Goal: Information Seeking & Learning: Find specific fact

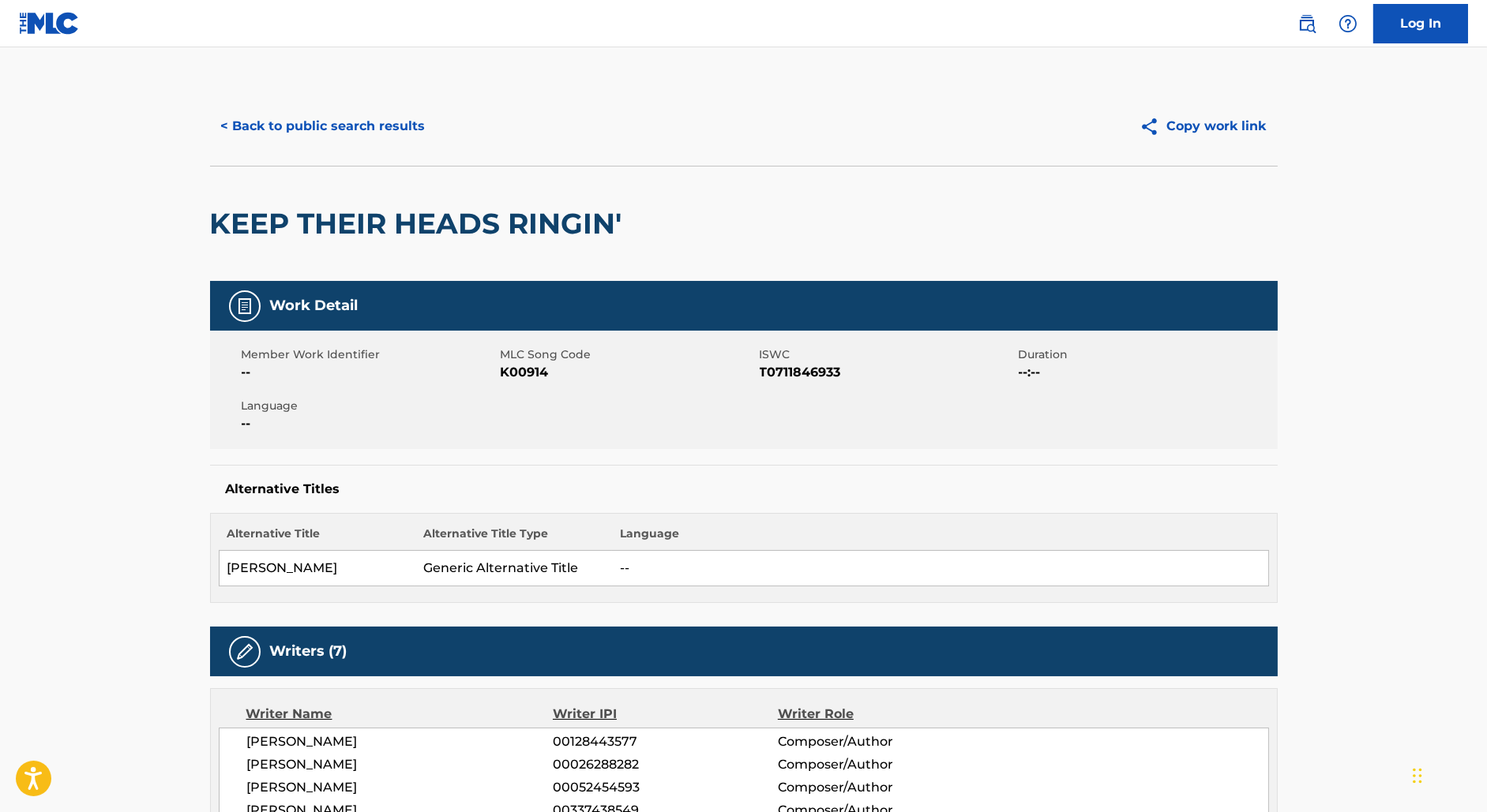
click at [333, 136] on button "< Back to public search results" at bounding box center [323, 127] width 227 height 40
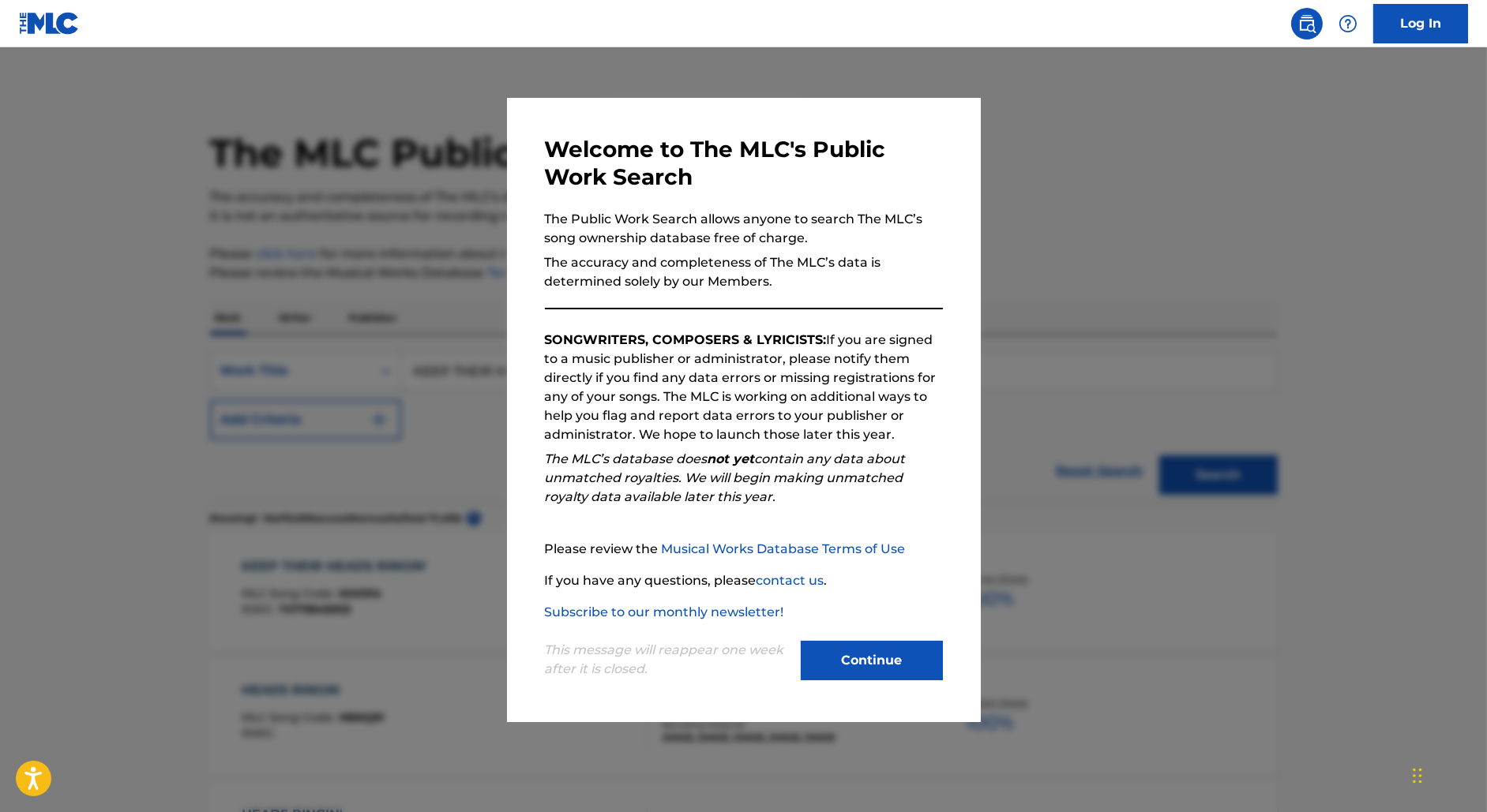
click at [466, 245] on div at bounding box center [743, 453] width 1487 height 812
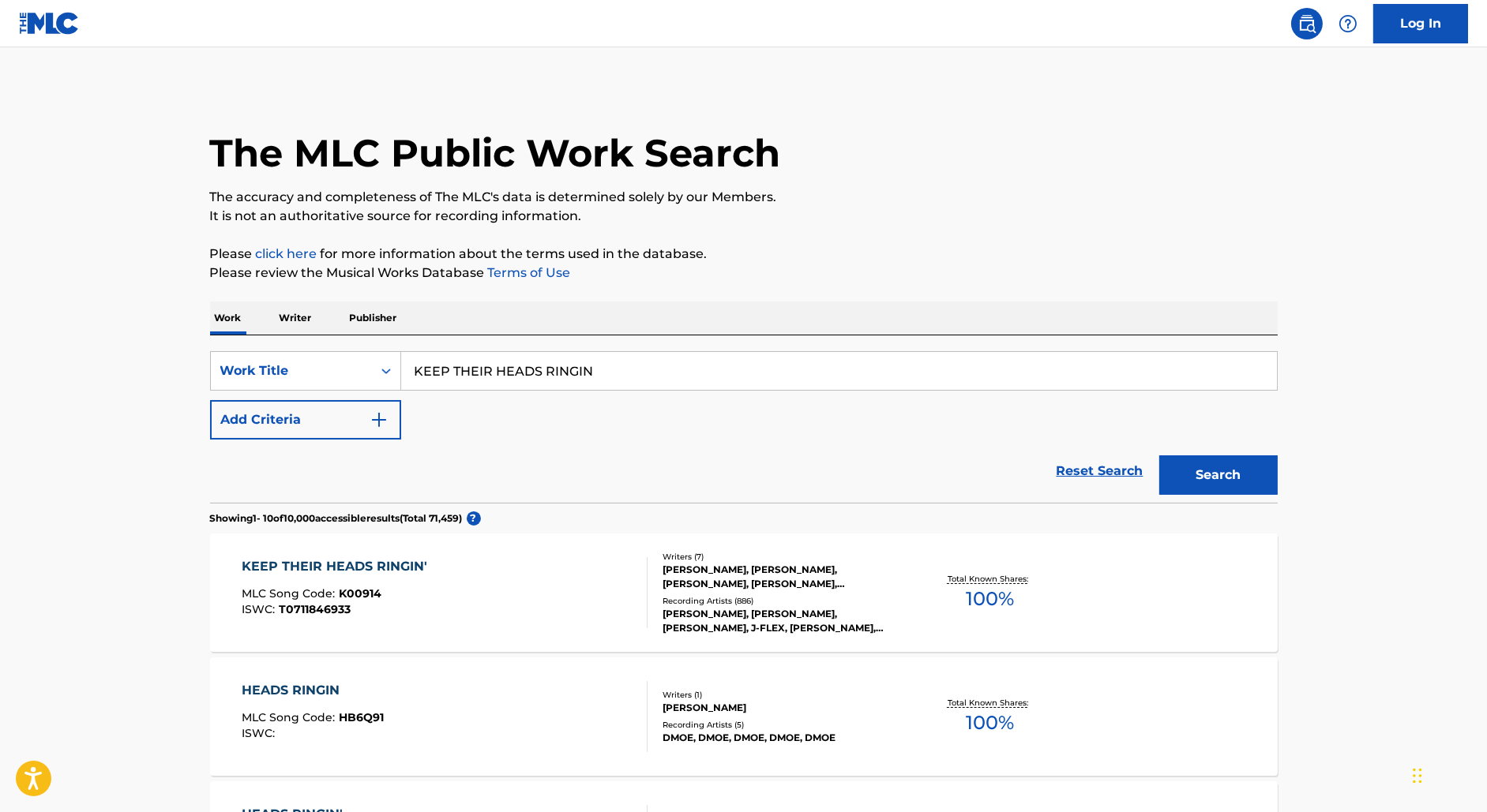
click at [282, 329] on p "Writer" at bounding box center [296, 318] width 42 height 33
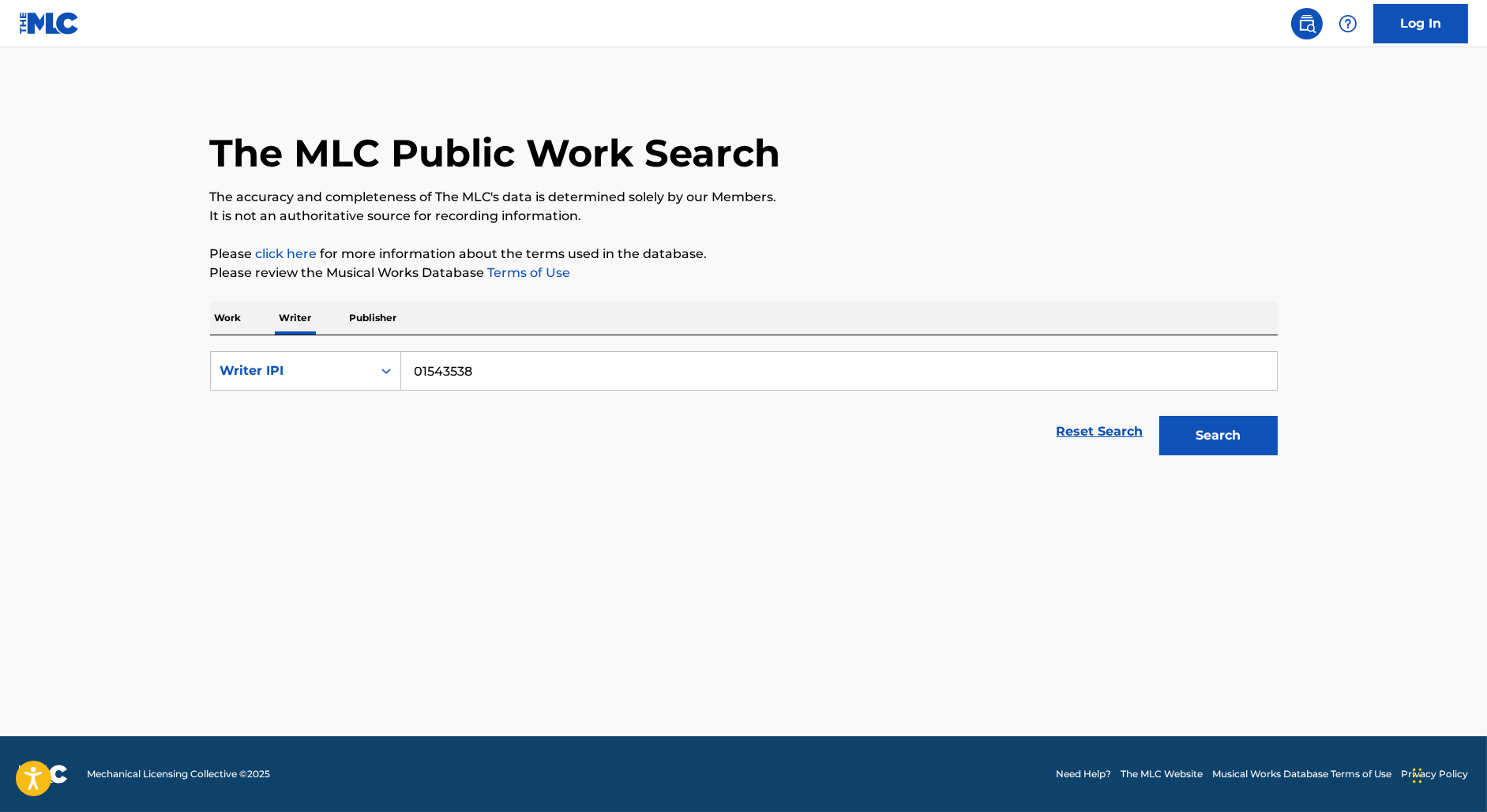
drag, startPoint x: 507, startPoint y: 375, endPoint x: 180, endPoint y: 299, distance: 335.7
click at [180, 299] on main "The MLC Public Work Search The accuracy and completeness of The MLC's data is d…" at bounding box center [743, 391] width 1487 height 689
paste input "112448517"
click at [1159, 416] on button "Search" at bounding box center [1218, 436] width 118 height 40
click at [413, 367] on input "1124485178" at bounding box center [839, 371] width 875 height 38
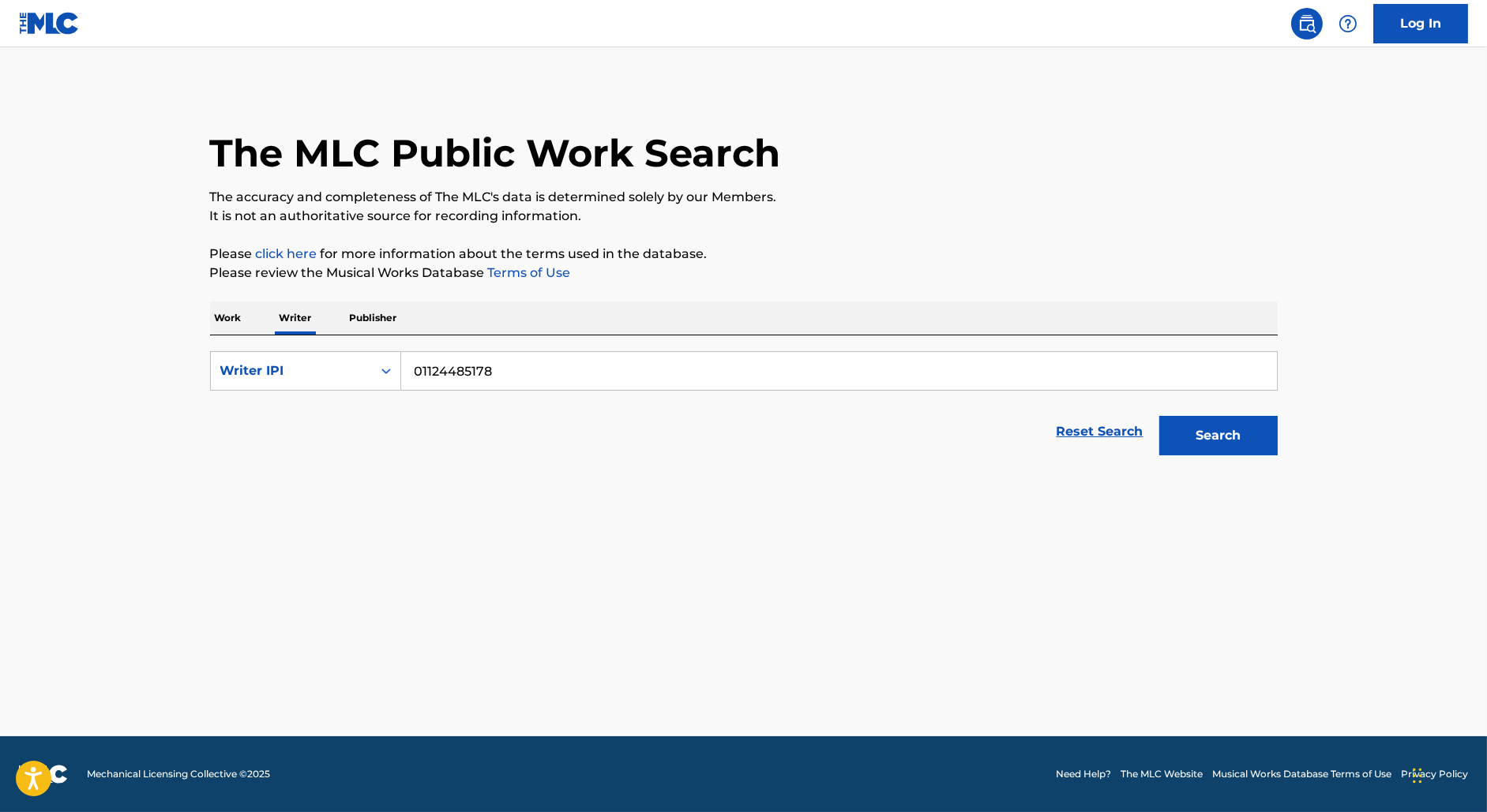
type input "01124485178"
click at [1159, 416] on button "Search" at bounding box center [1218, 436] width 118 height 40
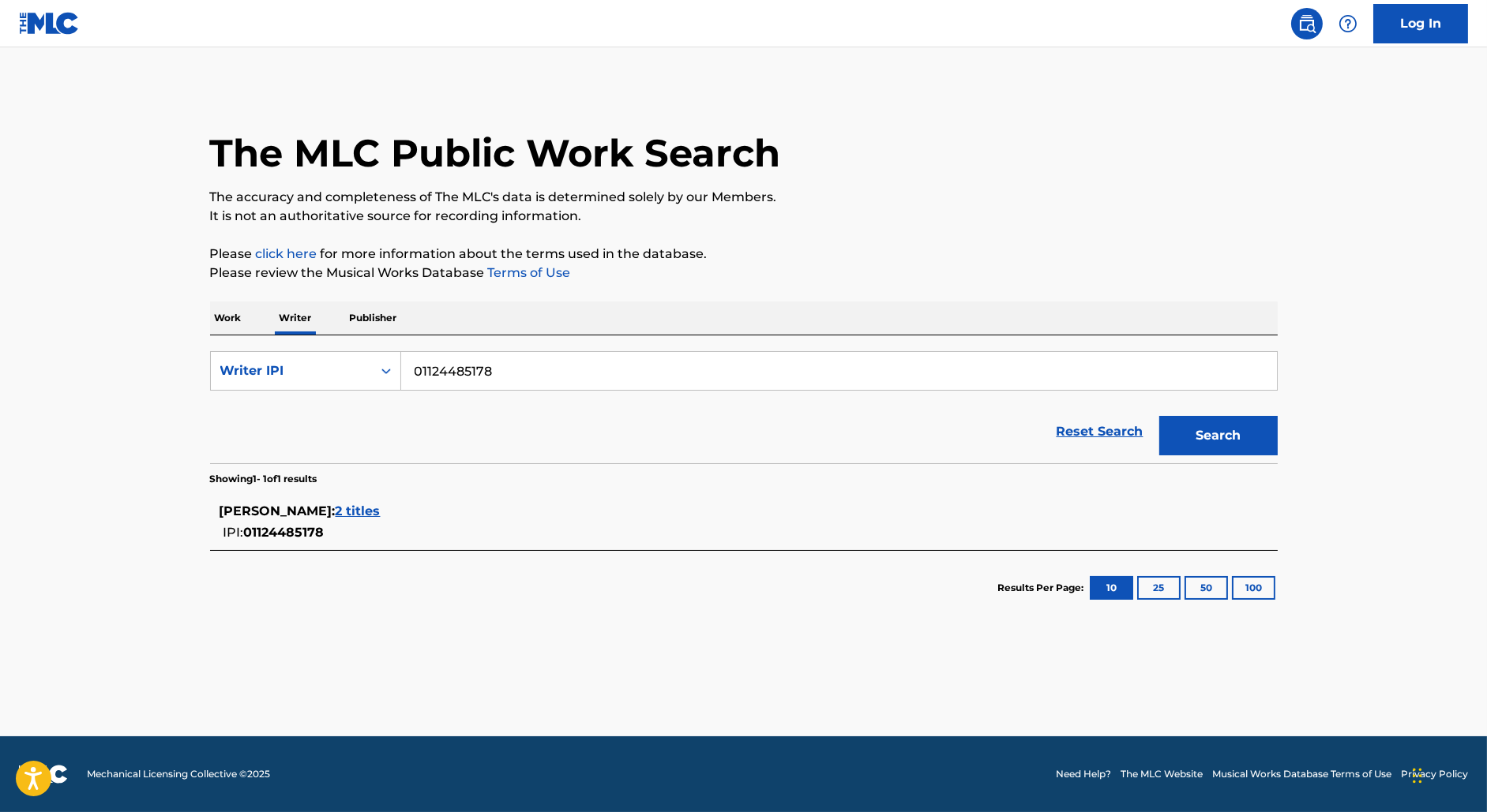
click at [336, 516] on span "2 titles" at bounding box center [358, 511] width 45 height 15
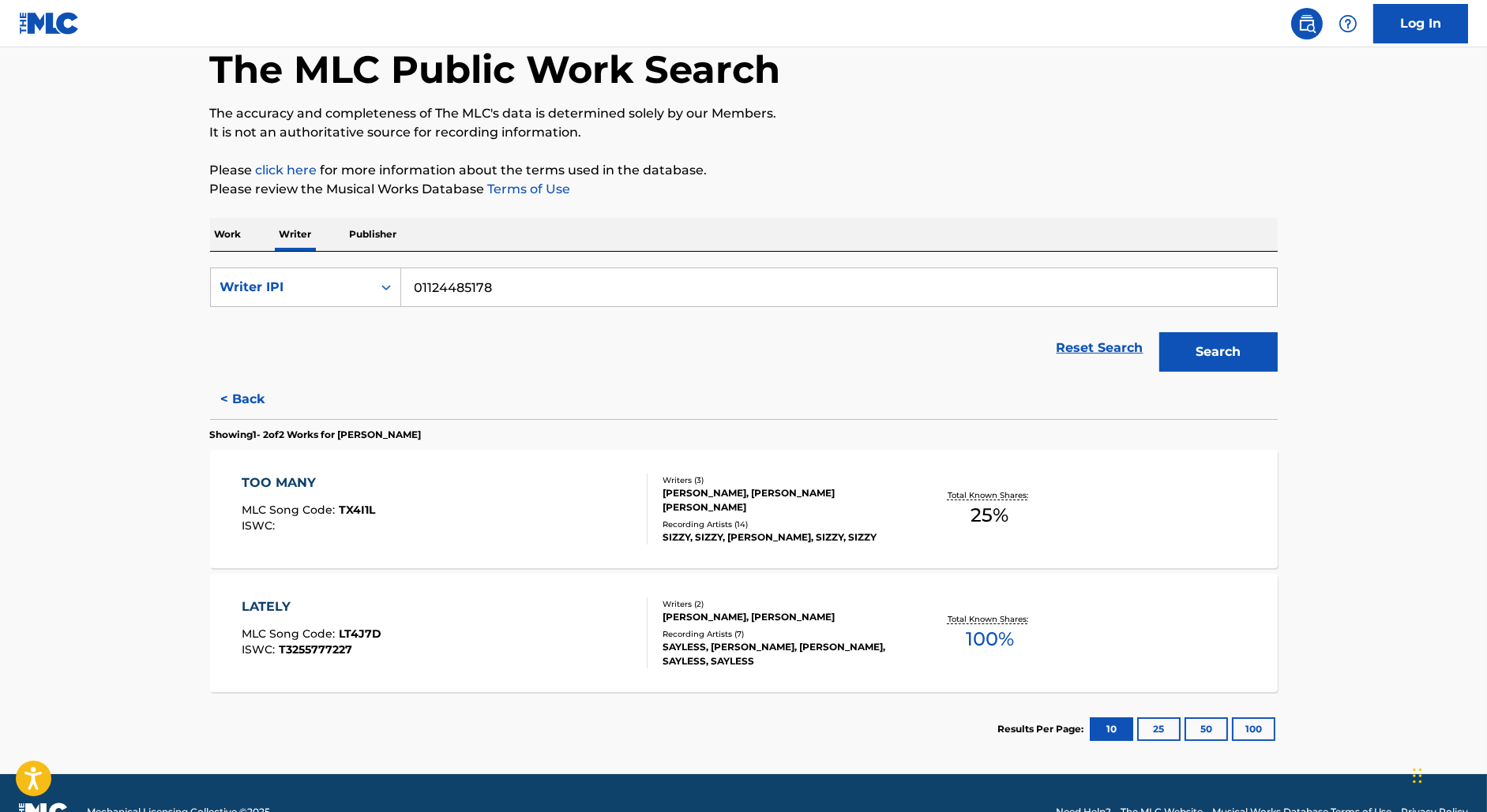
scroll to position [78, 0]
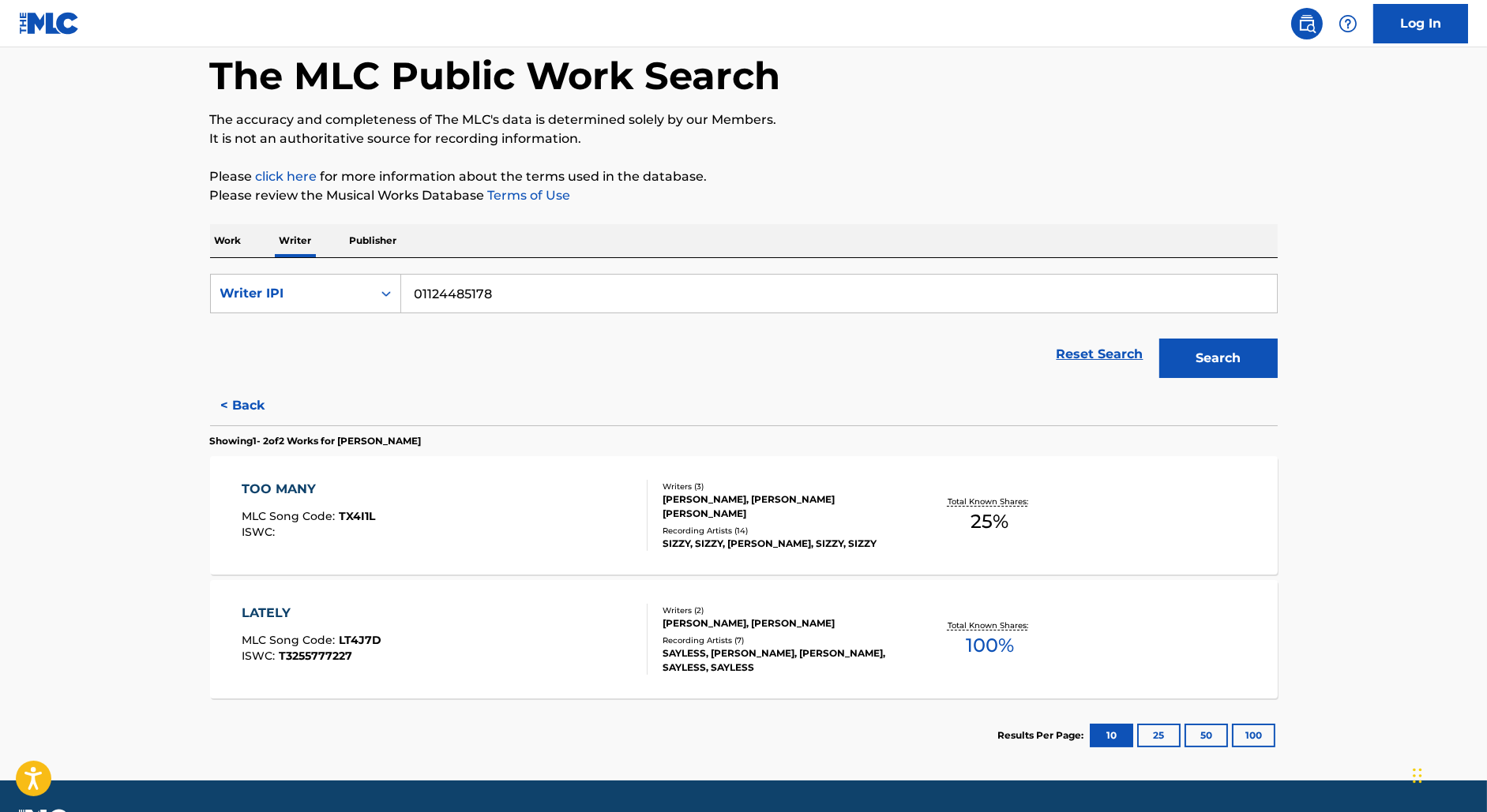
click at [218, 239] on p "Work" at bounding box center [228, 240] width 36 height 33
click at [218, 239] on div "The MLC Public Work Search The accuracy and completeness of The MLC's data is d…" at bounding box center [743, 391] width 1105 height 764
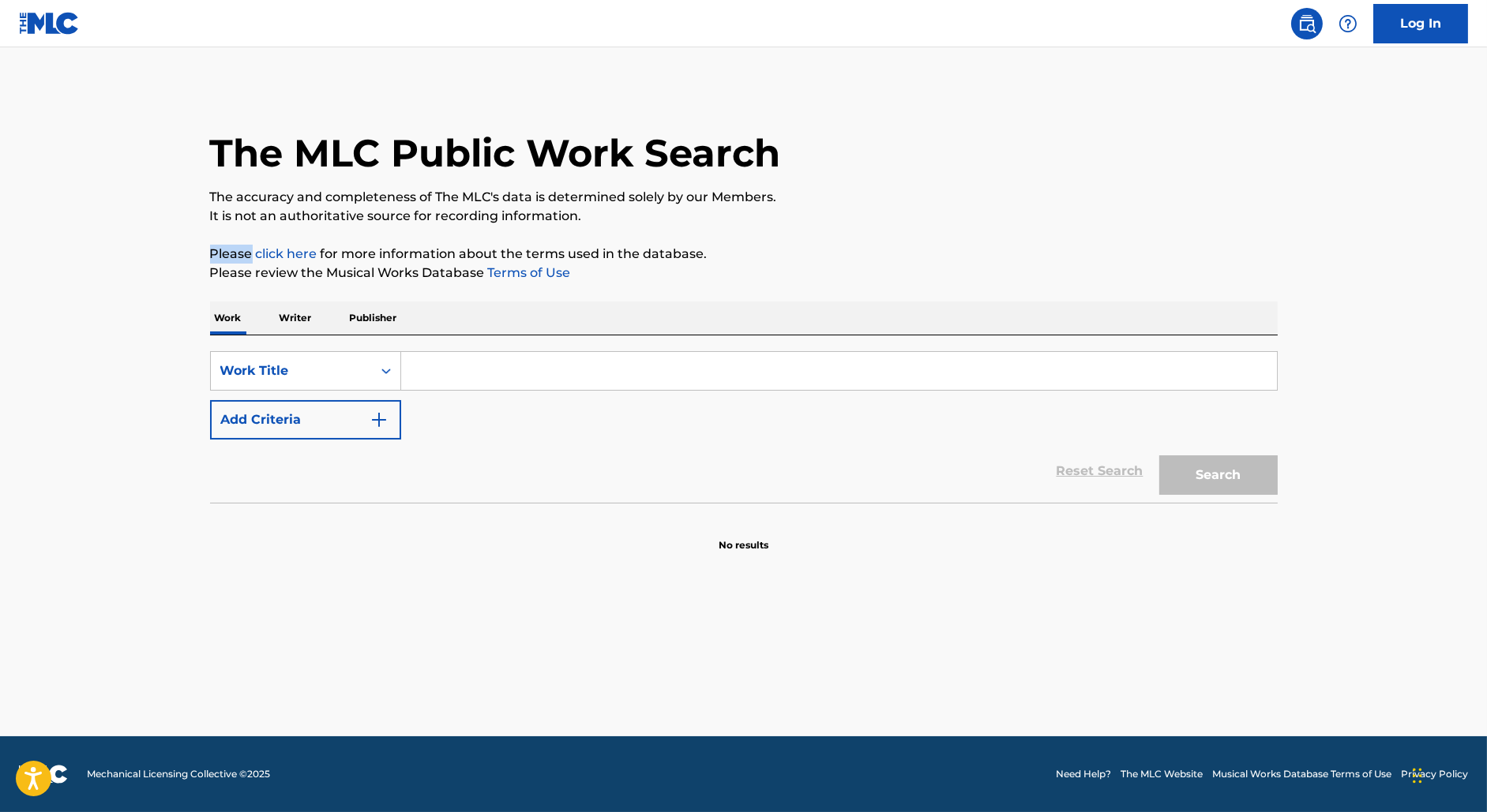
click at [307, 423] on button "Add Criteria" at bounding box center [305, 420] width 191 height 40
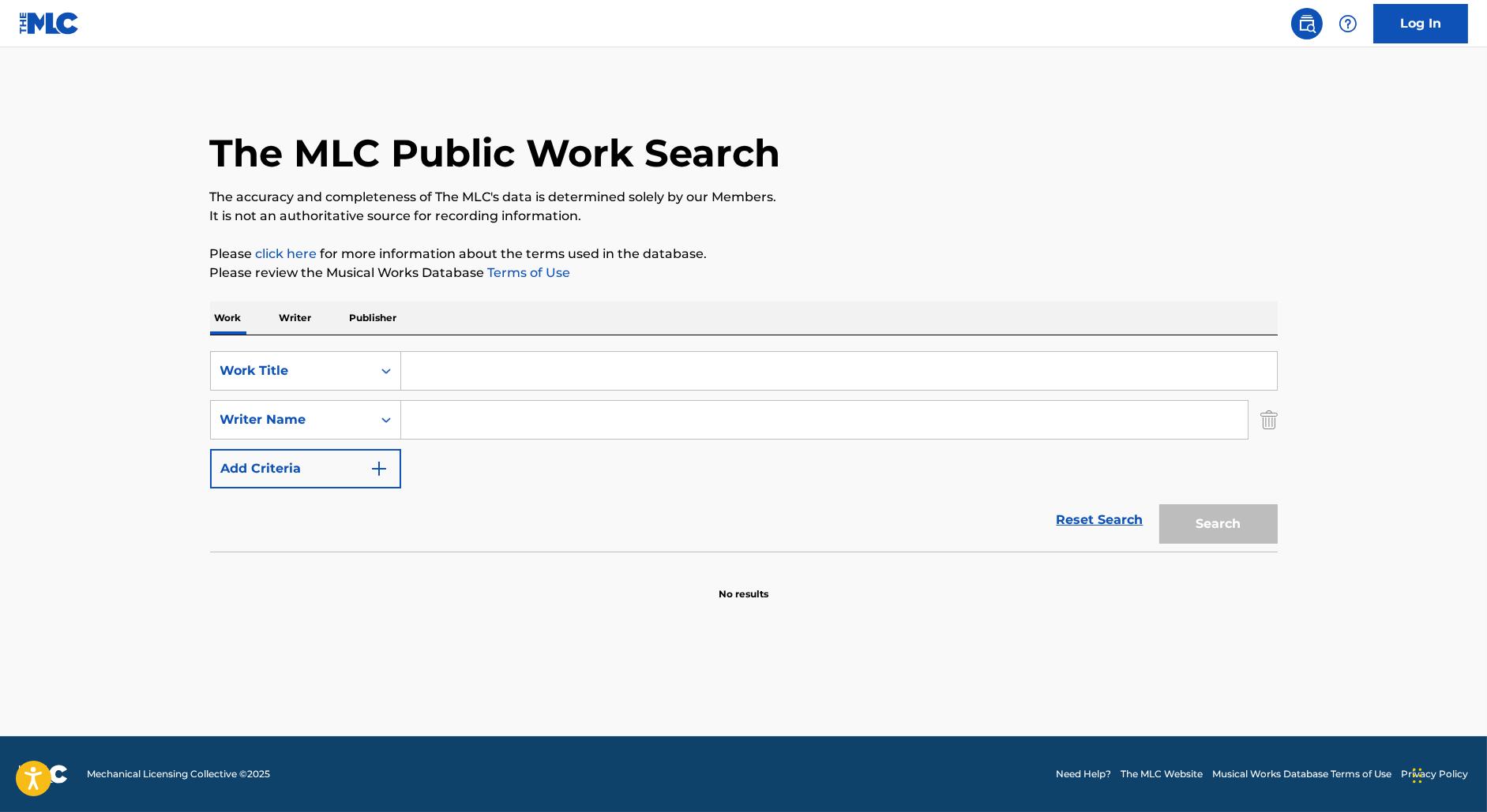
click at [443, 359] on input "Search Form" at bounding box center [839, 371] width 875 height 38
paste input "FIRST THING FIRST"
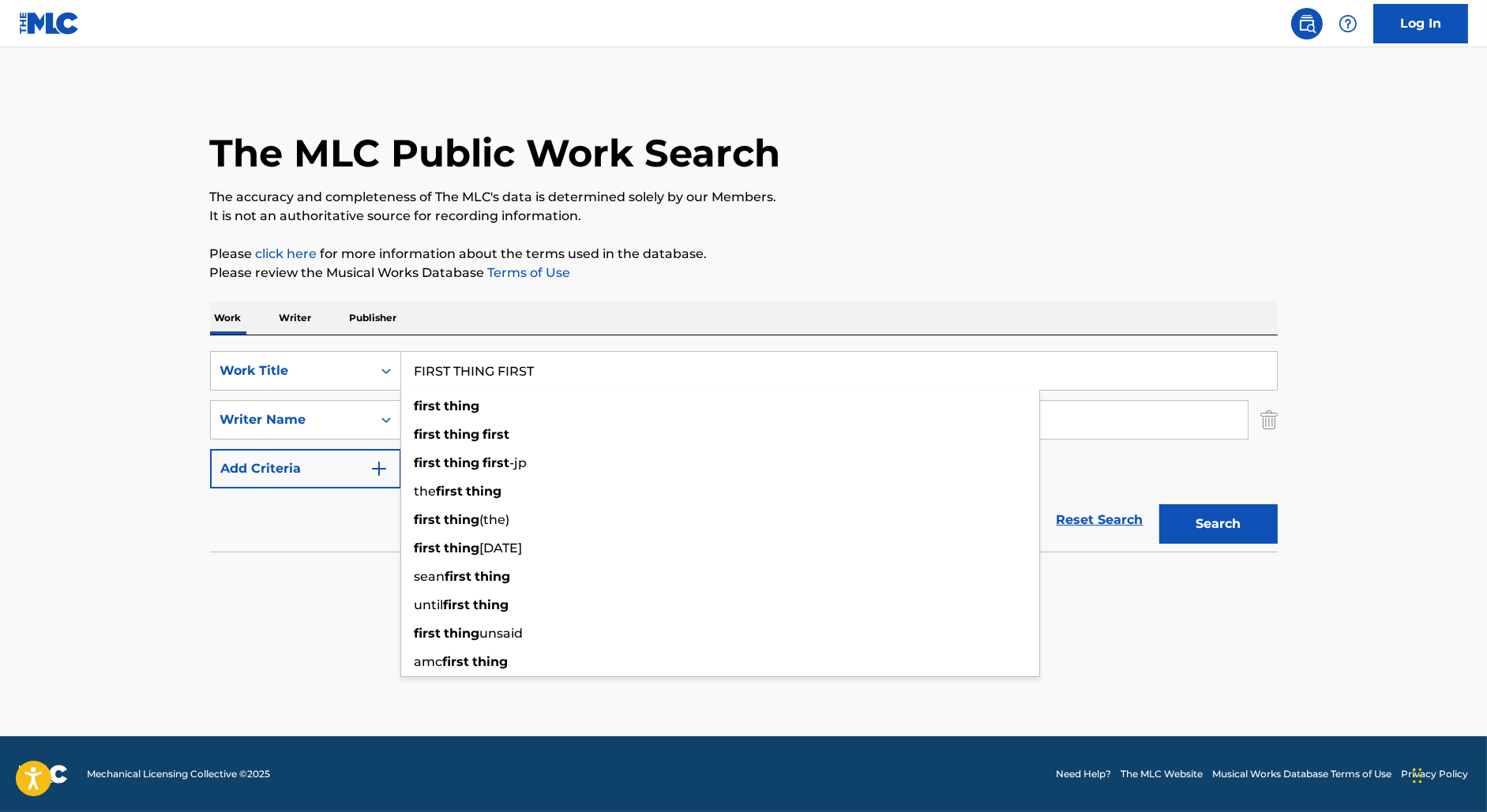
type input "FIRST THING FIRST"
click at [865, 289] on div "The MLC Public Work Search The accuracy and completeness of The MLC's data is d…" at bounding box center [743, 344] width 1105 height 515
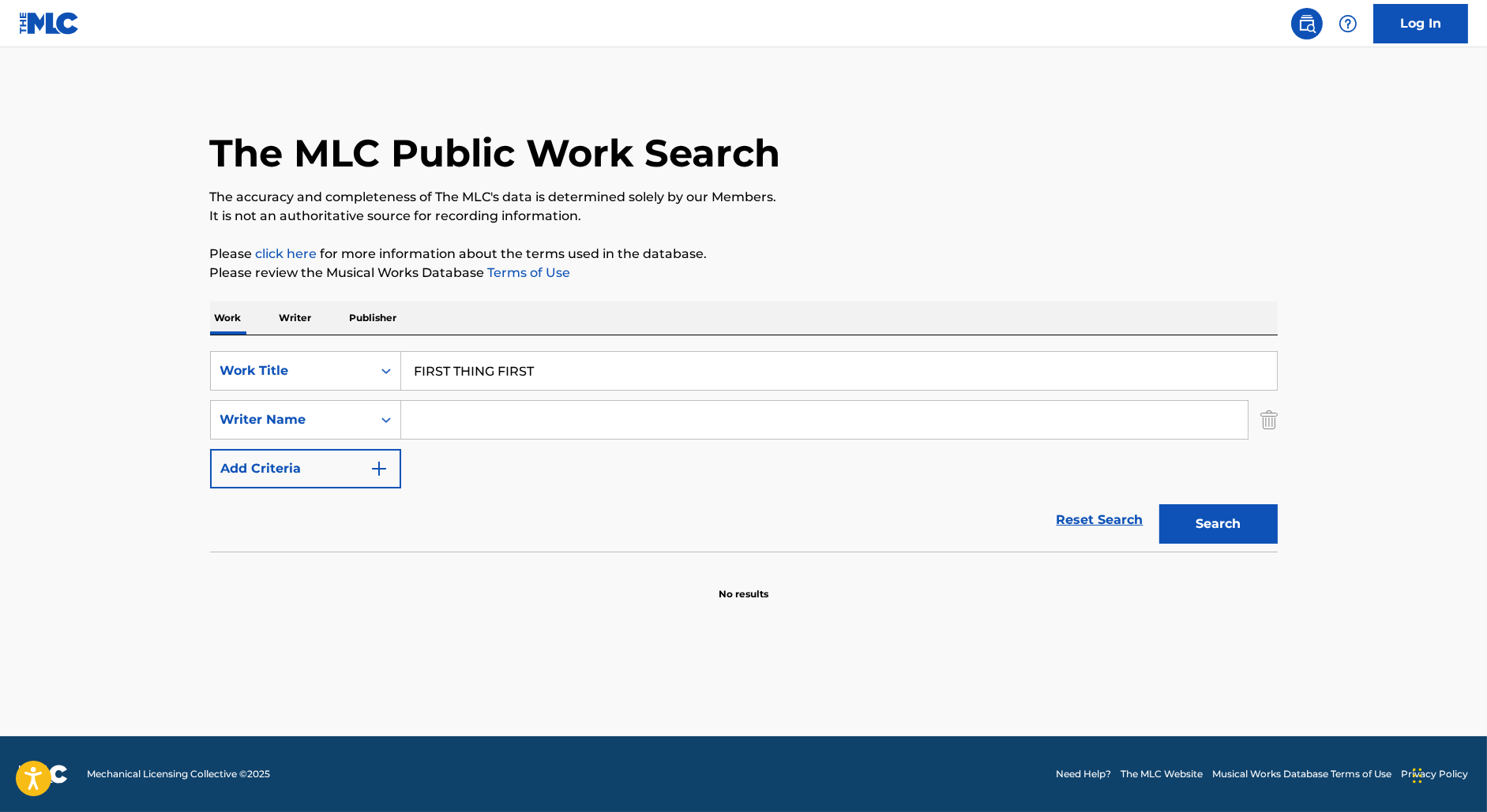
click at [539, 409] on input "Search Form" at bounding box center [823, 420] width 846 height 38
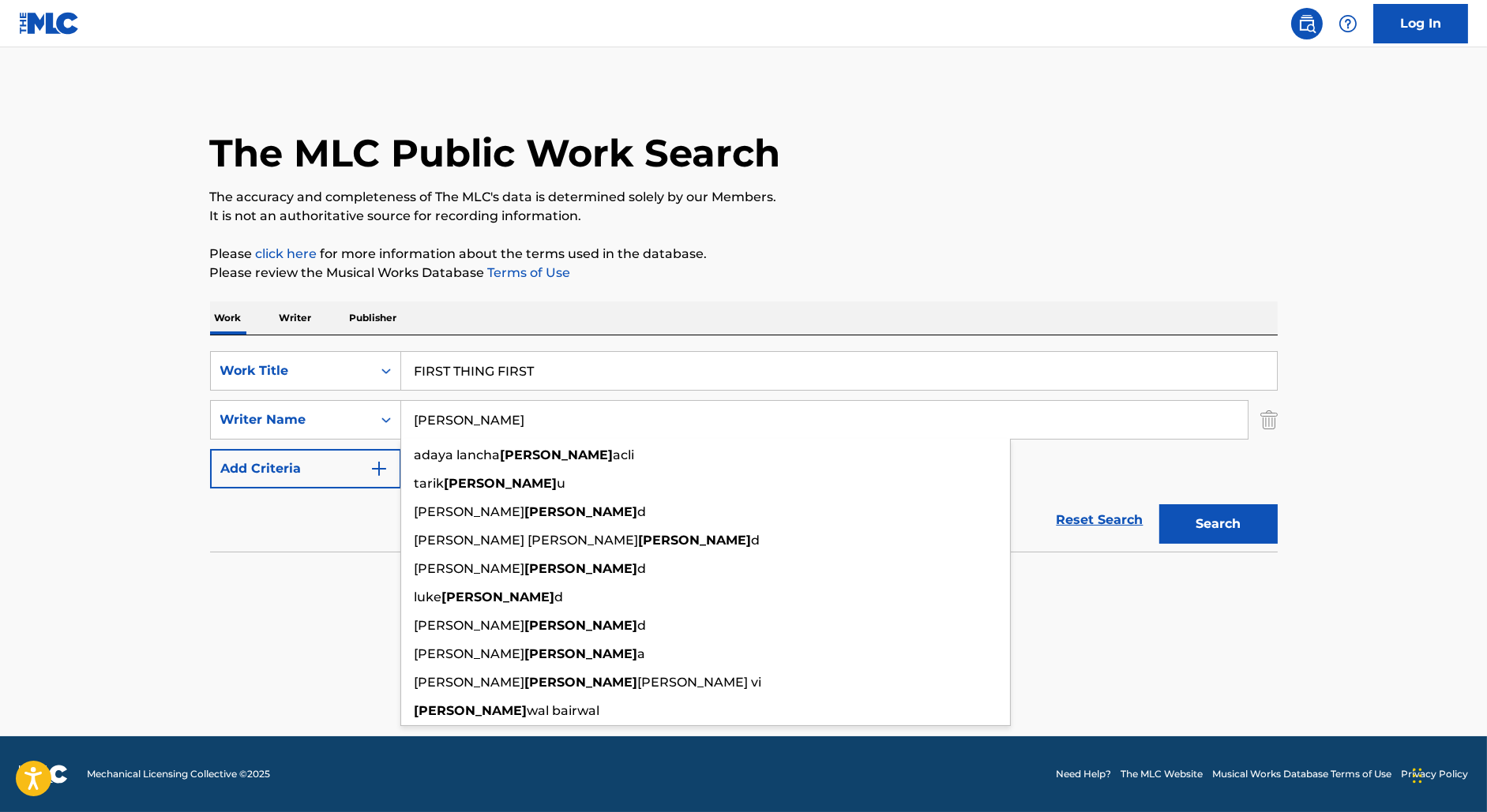
click at [1159, 505] on button "Search" at bounding box center [1218, 525] width 118 height 40
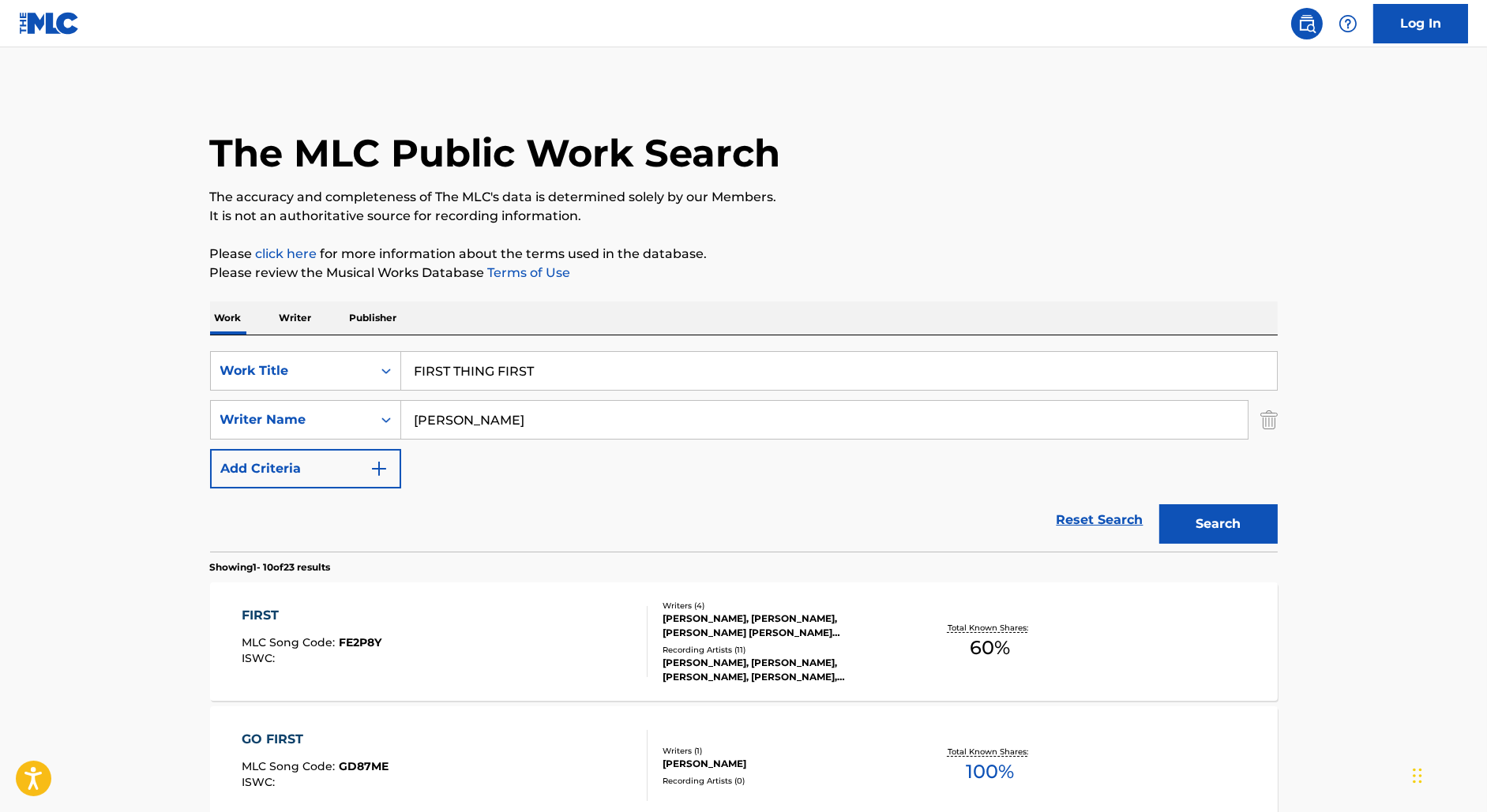
click at [424, 416] on input "[PERSON_NAME]" at bounding box center [823, 420] width 846 height 38
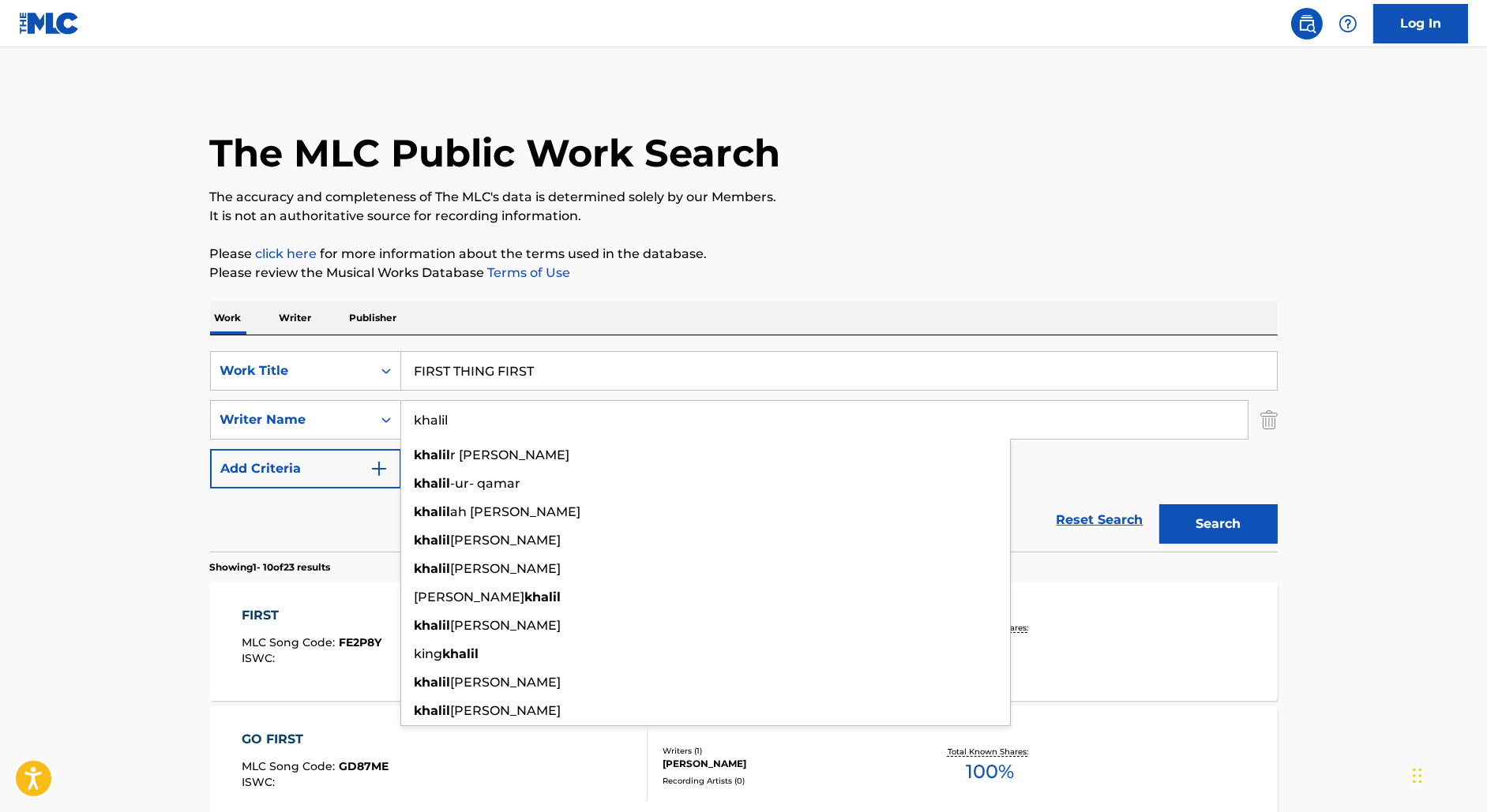
type input "khalil"
click at [1159, 505] on button "Search" at bounding box center [1218, 525] width 118 height 40
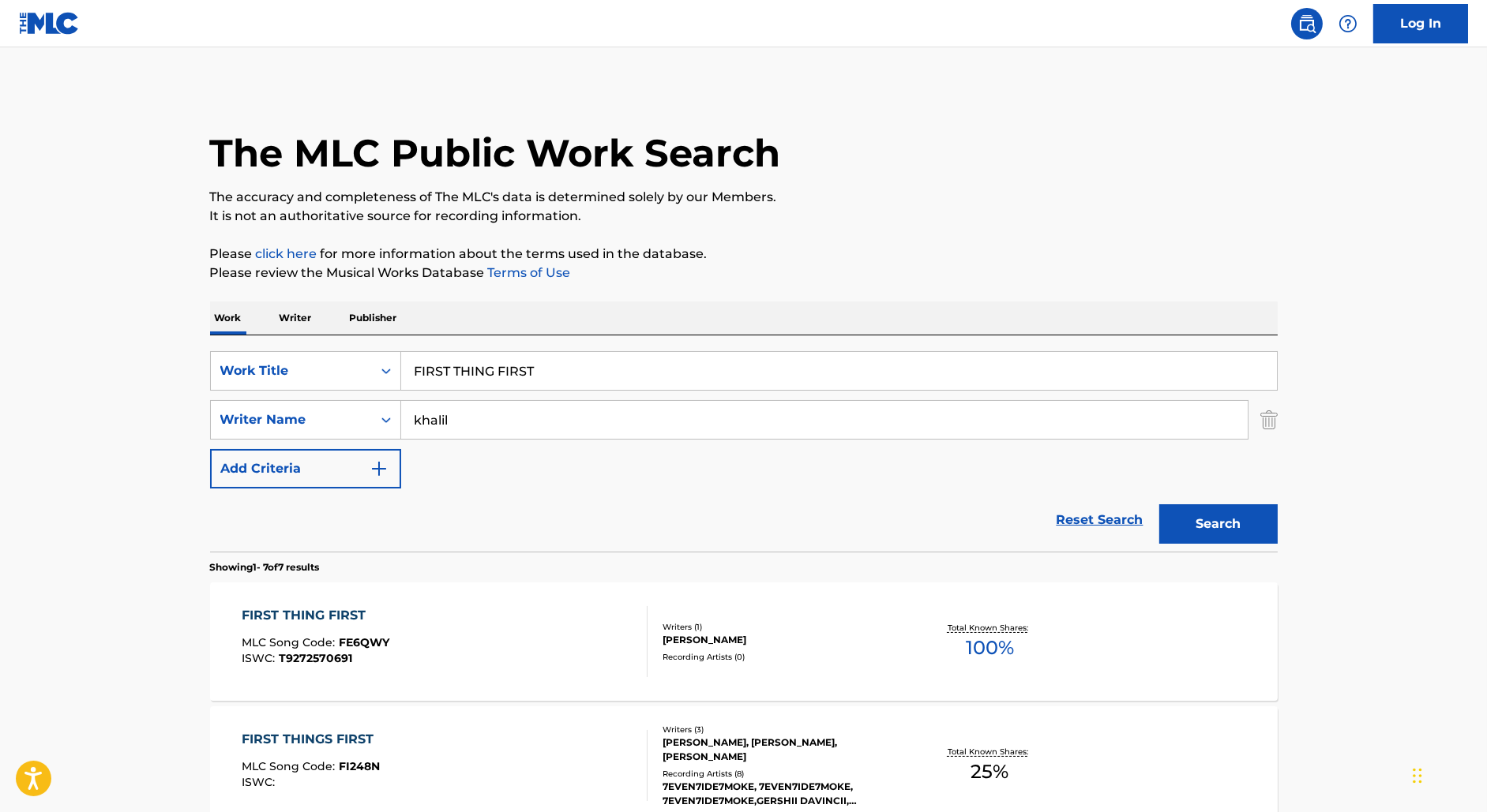
click at [495, 625] on div "FIRST THING FIRST MLC Song Code : FE6QWY ISWC : T9272570691" at bounding box center [444, 641] width 406 height 71
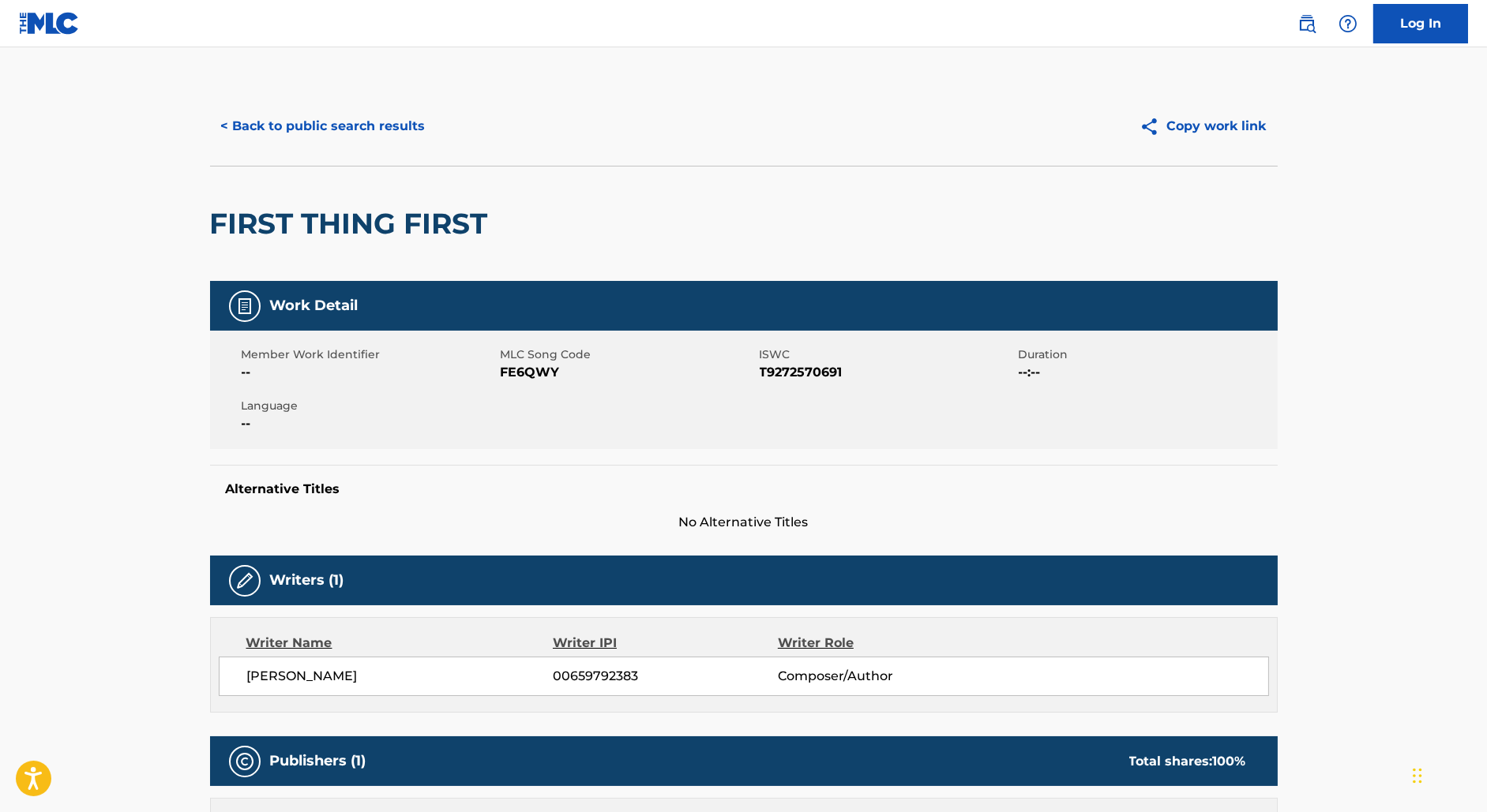
click at [287, 123] on button "< Back to public search results" at bounding box center [323, 127] width 227 height 40
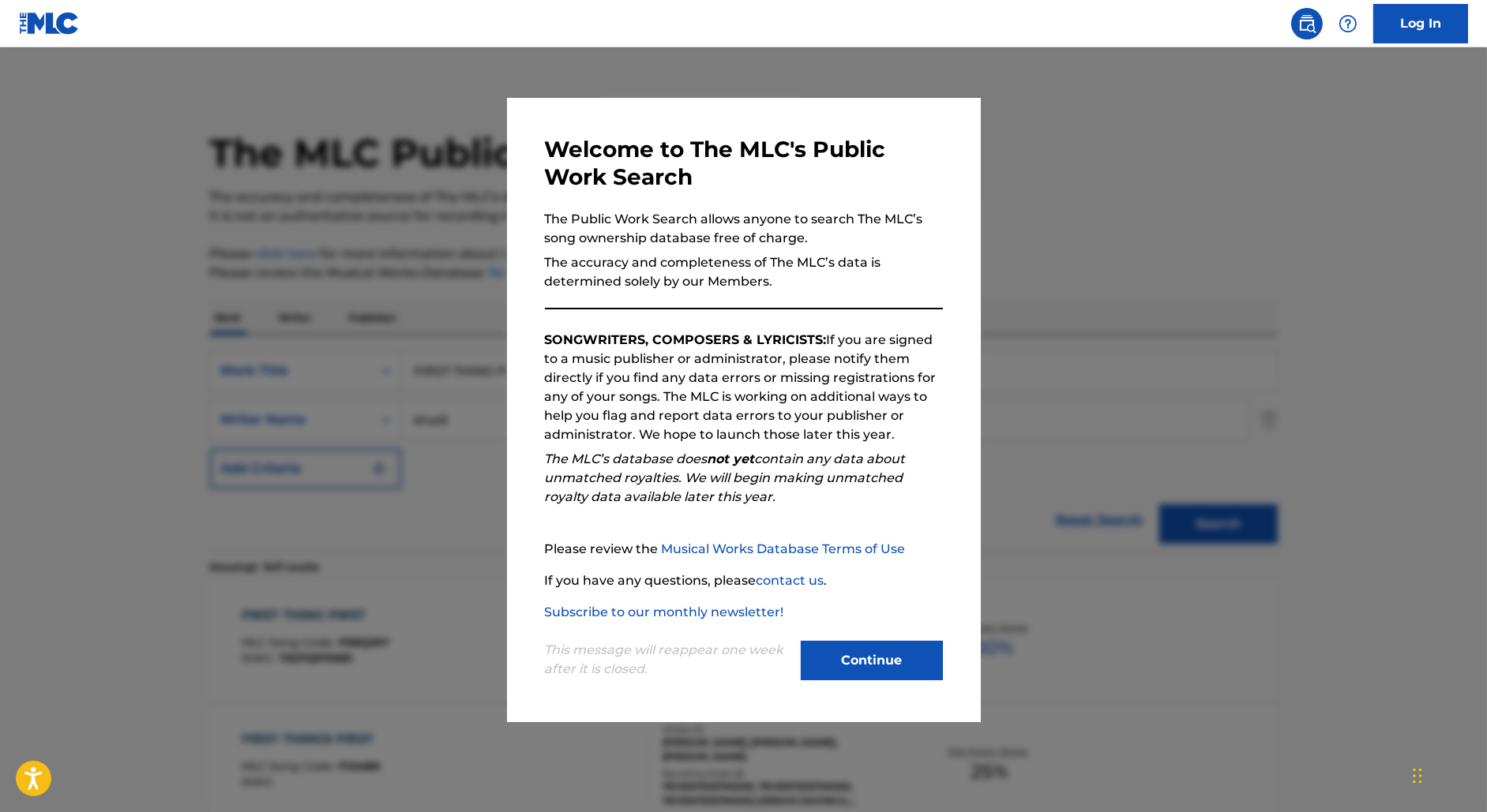
click at [350, 354] on div at bounding box center [743, 453] width 1487 height 812
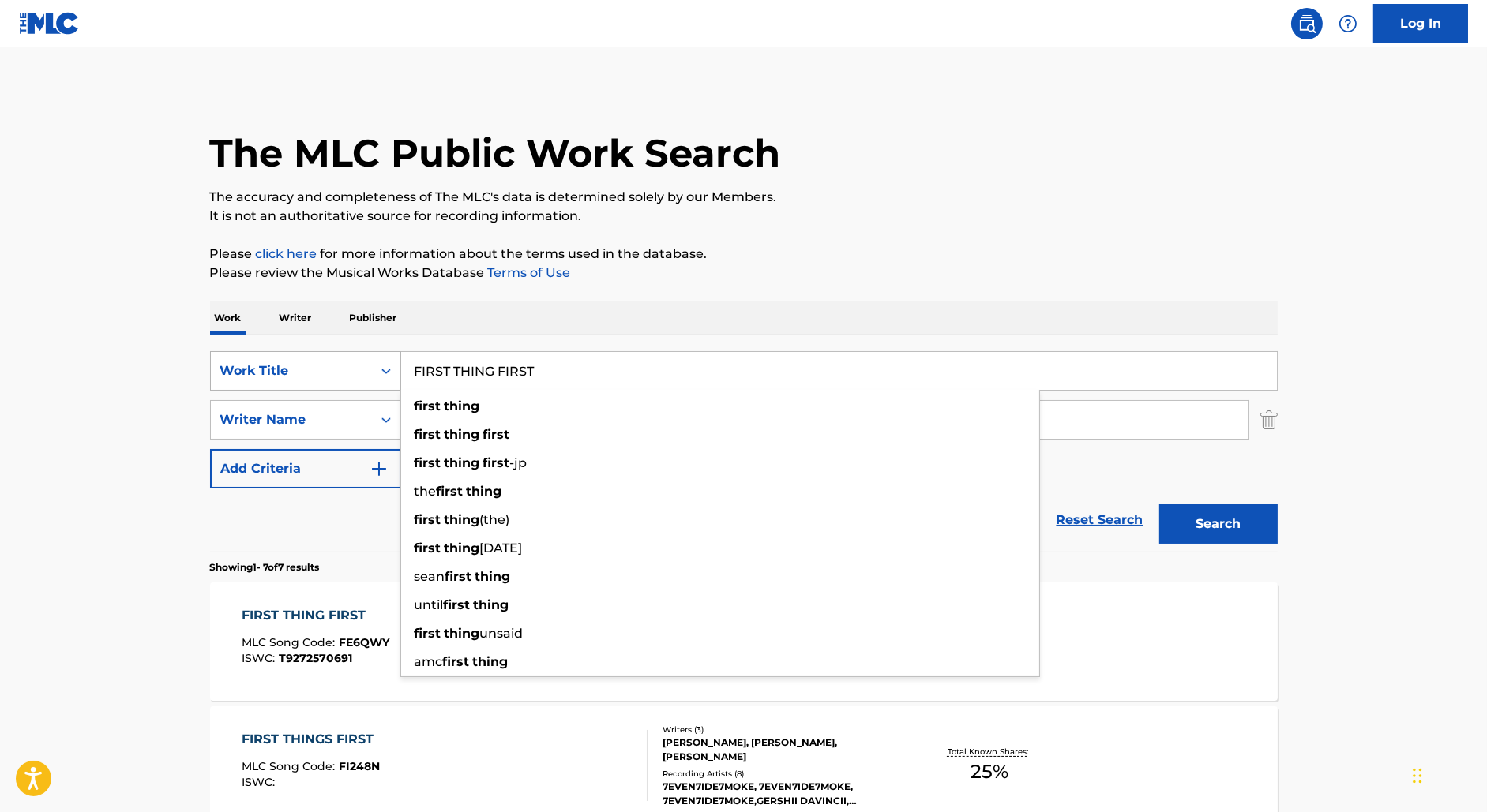
drag, startPoint x: 539, startPoint y: 376, endPoint x: 389, endPoint y: 354, distance: 151.6
click at [389, 354] on div "SearchWithCriteriaa17586b0-440b-490f-9d7a-885ad3095b5b Work Title FIRST THING F…" at bounding box center [743, 371] width 1067 height 40
paste input "[PERSON_NAME] LYING"
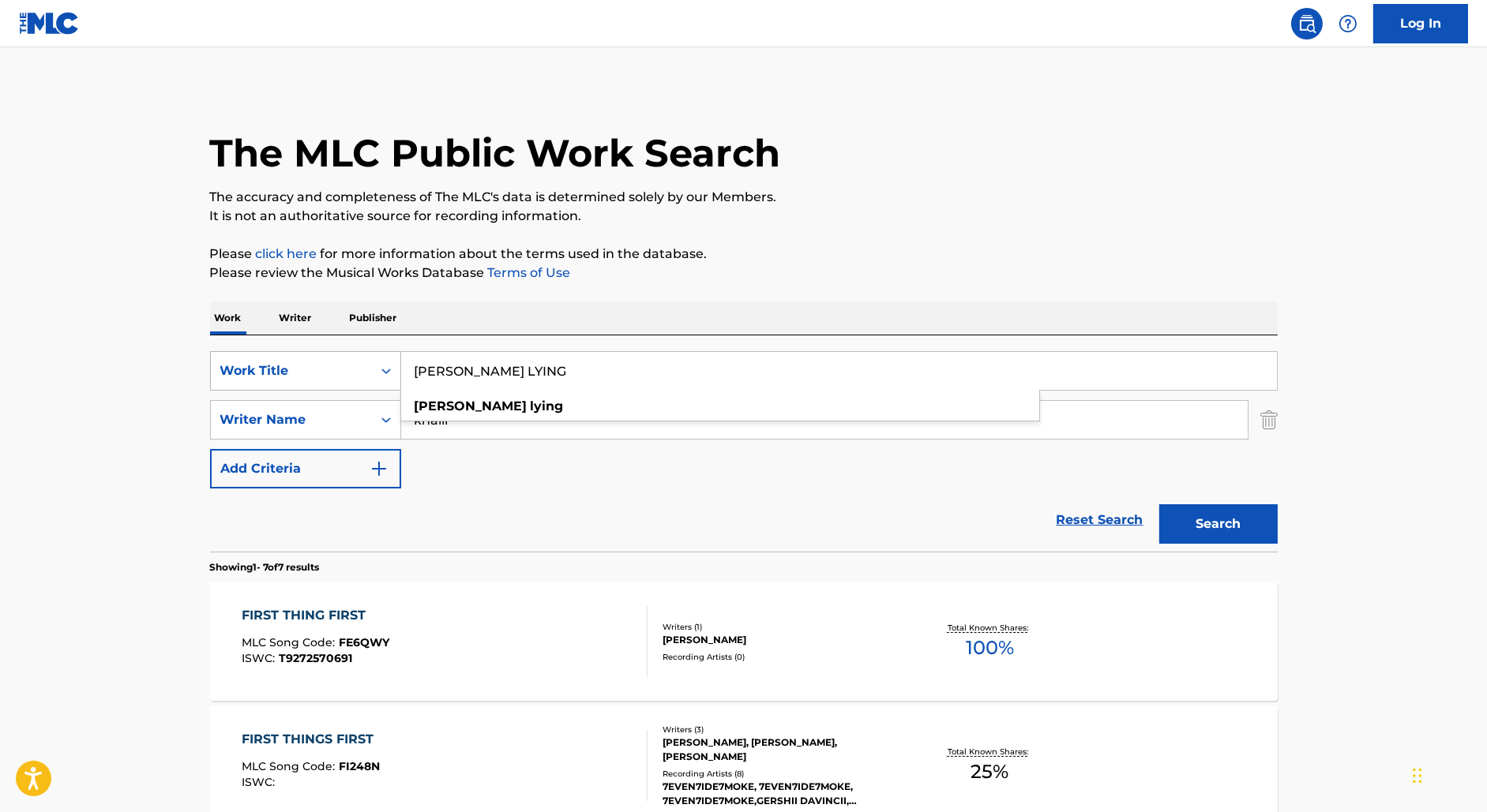
type input "[PERSON_NAME] LYING"
click at [1159, 505] on button "Search" at bounding box center [1218, 525] width 118 height 40
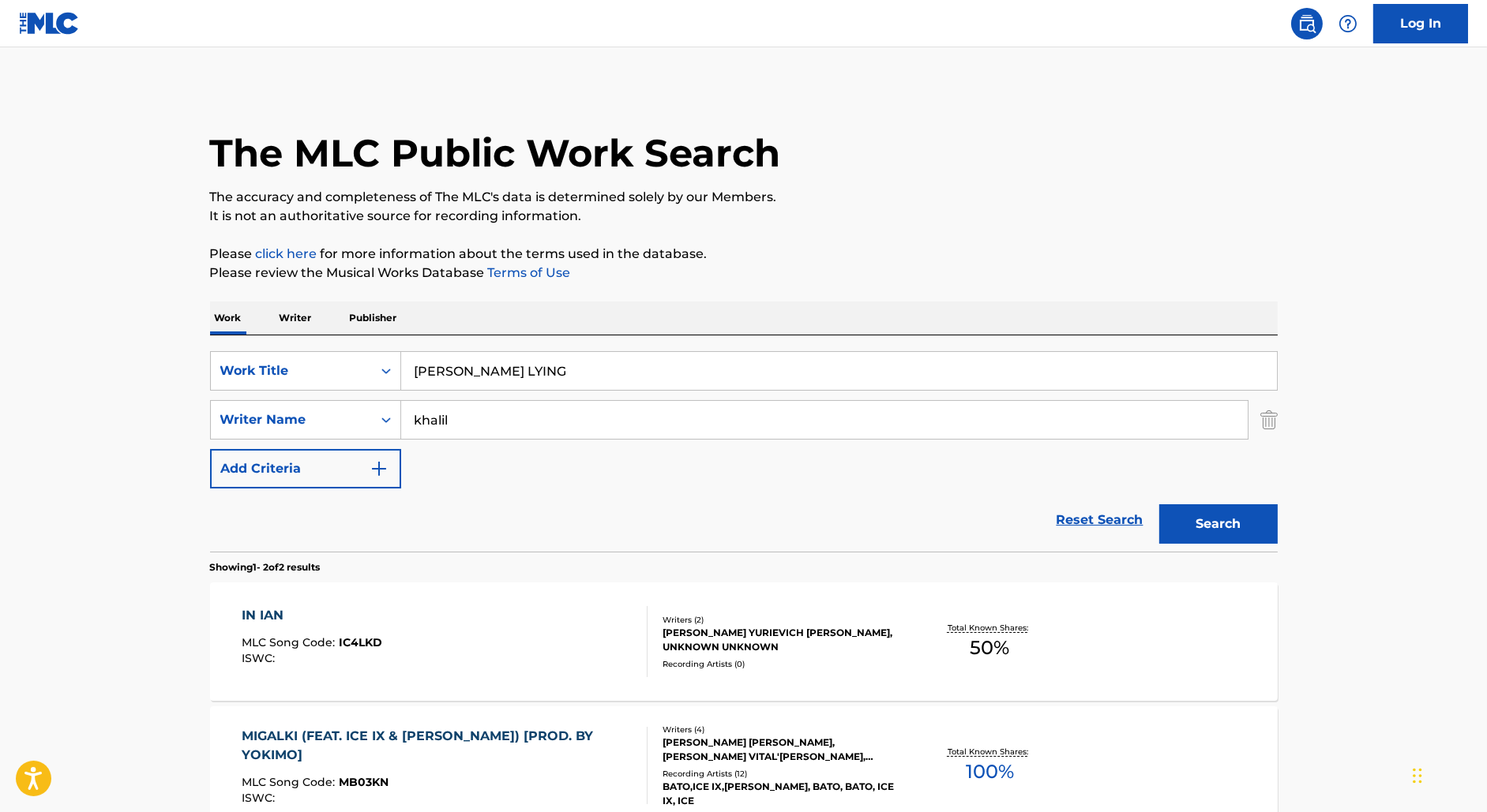
click at [1268, 410] on img "Search Form" at bounding box center [1269, 420] width 17 height 40
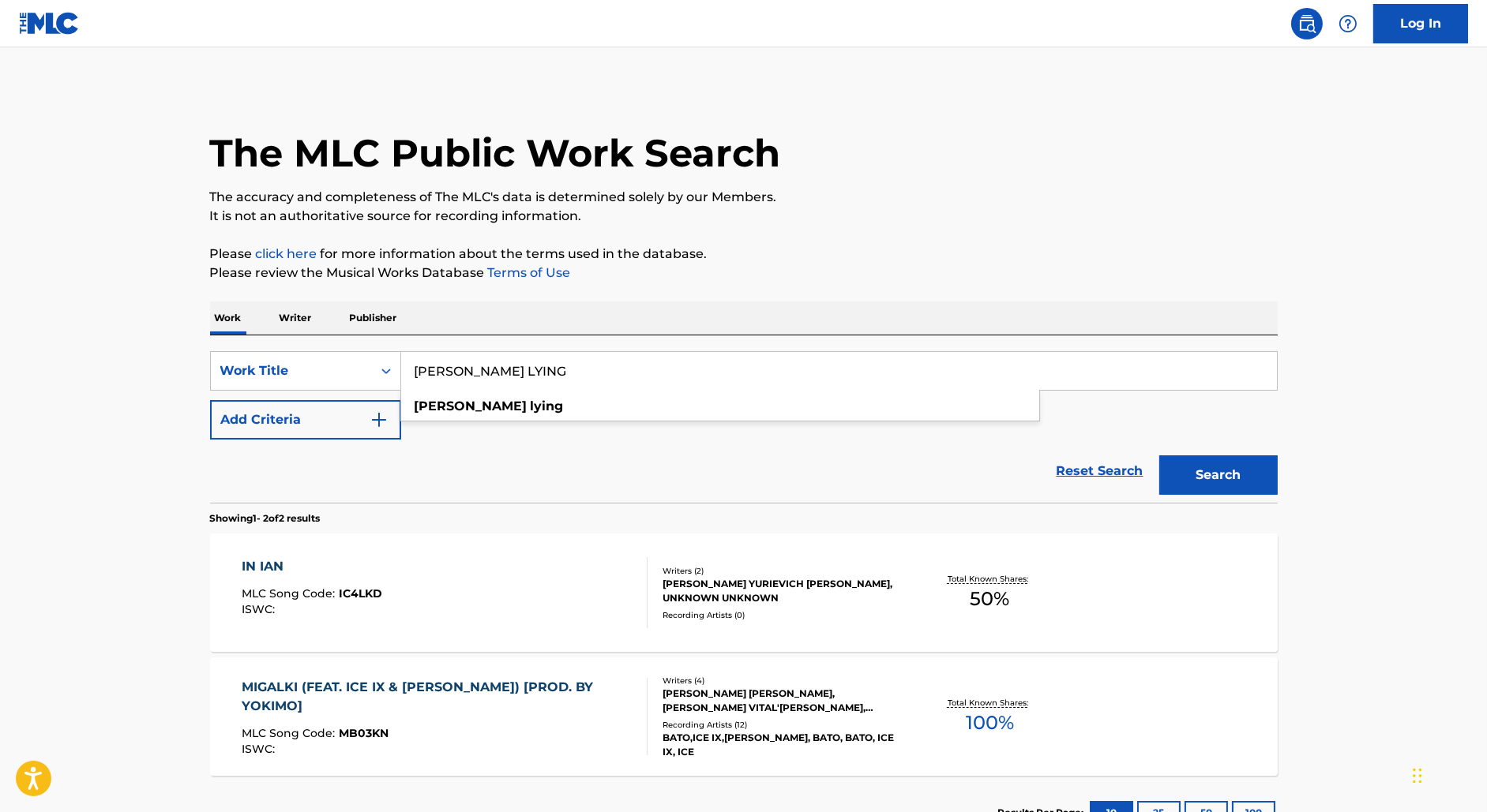
click at [817, 362] on input "[PERSON_NAME] LYING" at bounding box center [839, 371] width 875 height 38
click at [1159, 456] on button "Search" at bounding box center [1218, 475] width 118 height 40
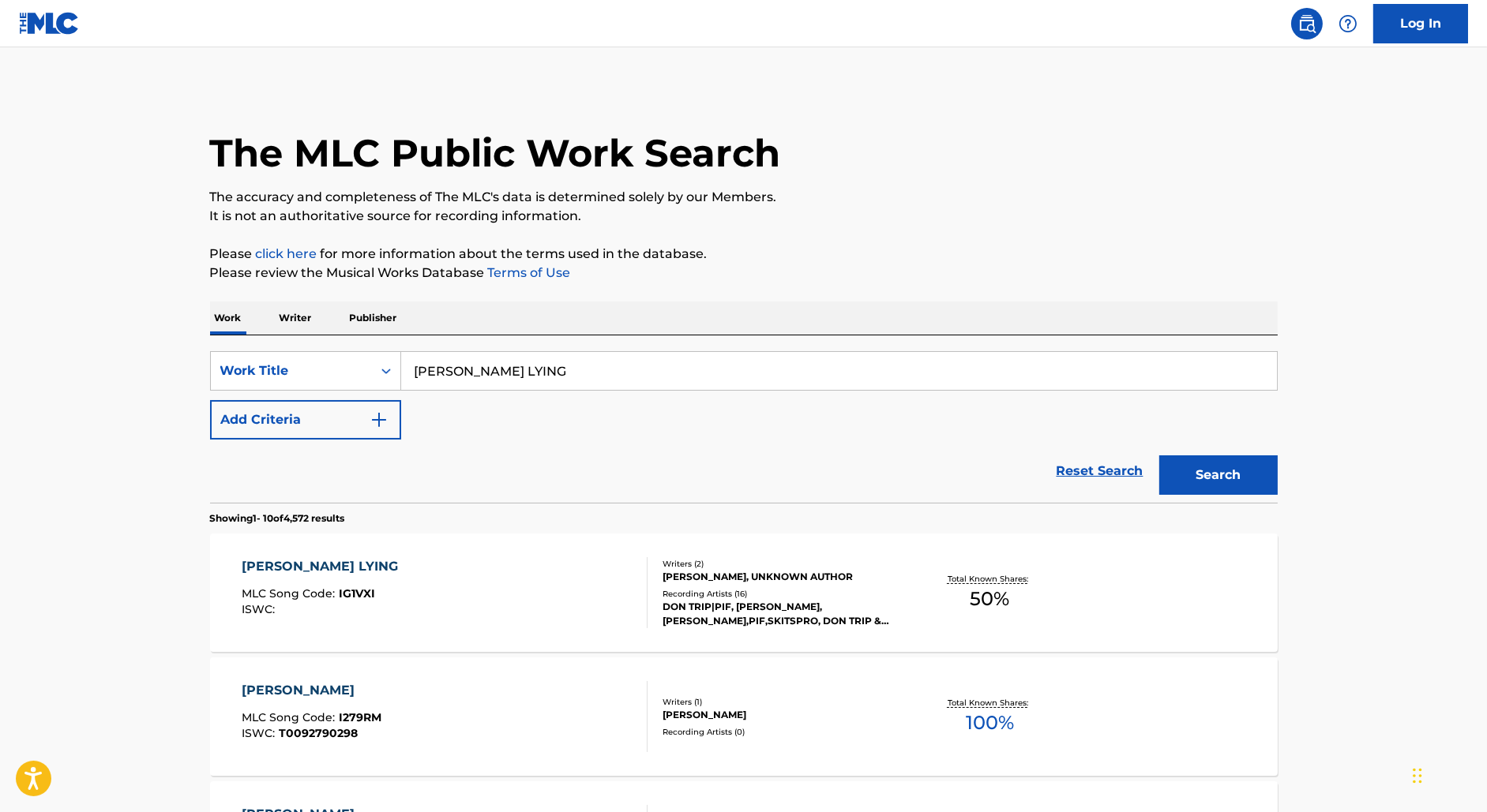
click at [579, 592] on div "[PERSON_NAME] LYING MLC Song Code : IG1VXI ISWC :" at bounding box center [444, 593] width 406 height 71
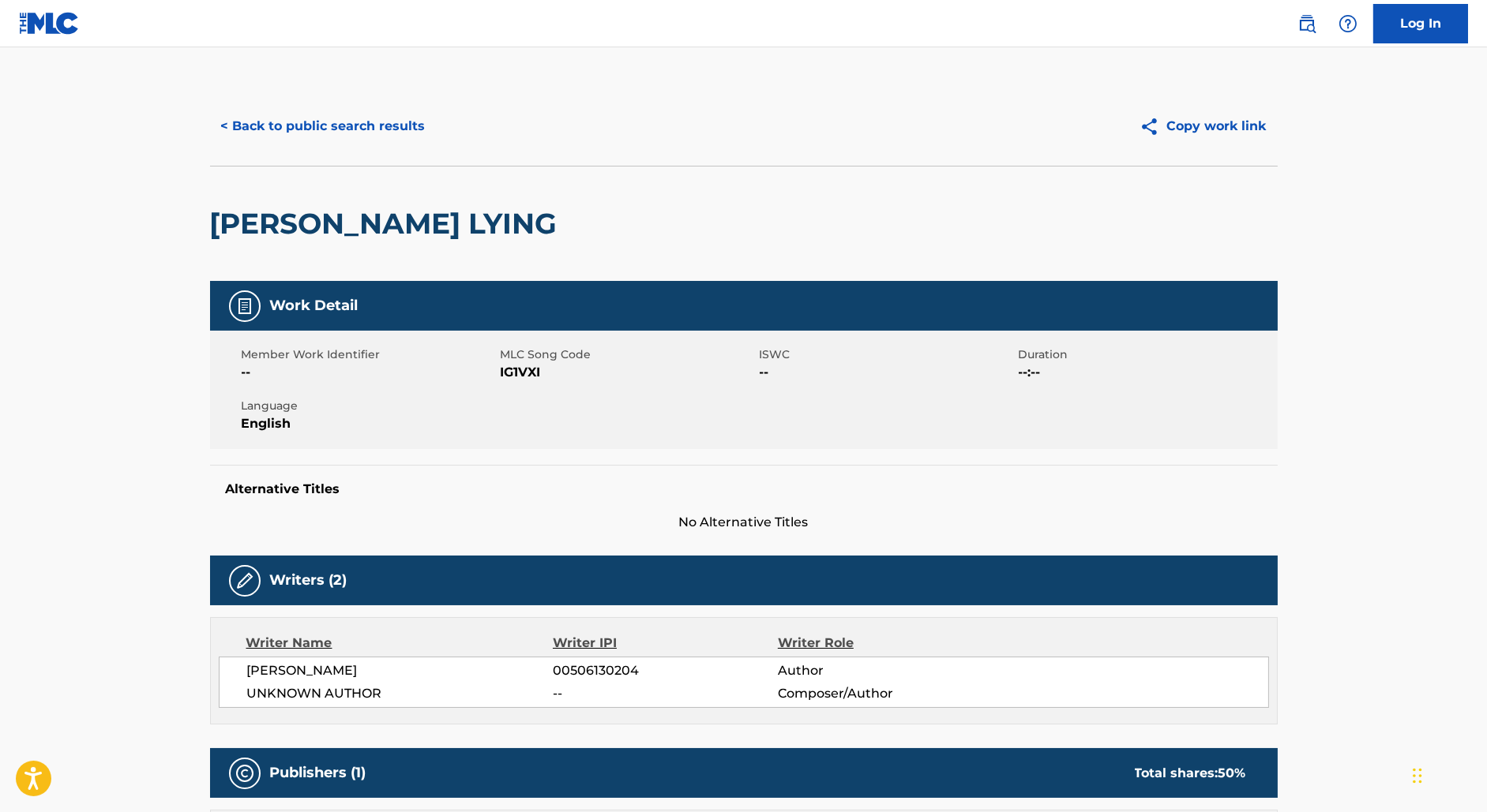
click at [333, 137] on button "< Back to public search results" at bounding box center [323, 127] width 227 height 40
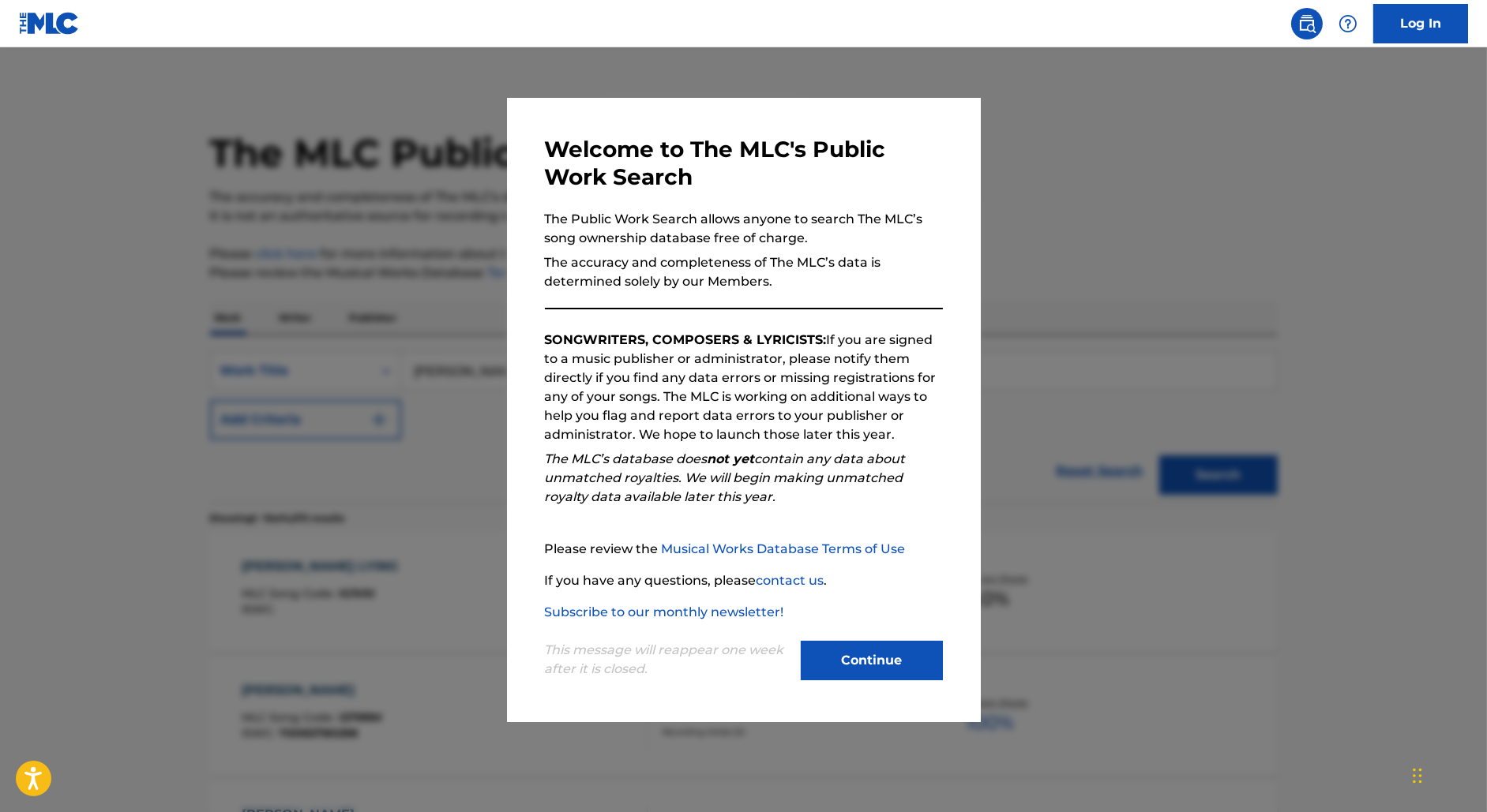
click at [316, 351] on div at bounding box center [743, 453] width 1487 height 812
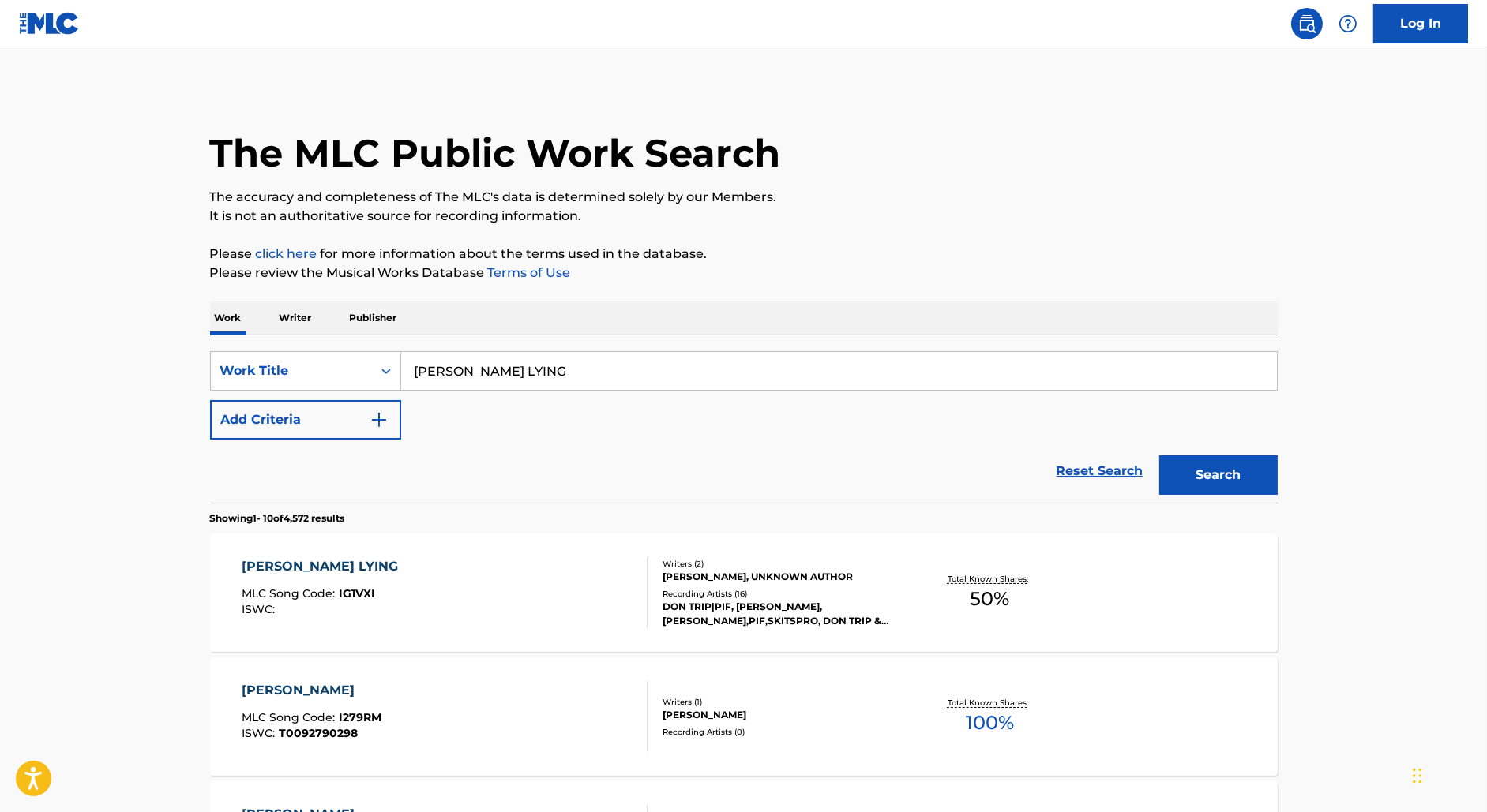
click at [264, 315] on div "Work Writer Publisher" at bounding box center [743, 318] width 1067 height 33
click at [285, 317] on p "Writer" at bounding box center [296, 318] width 42 height 33
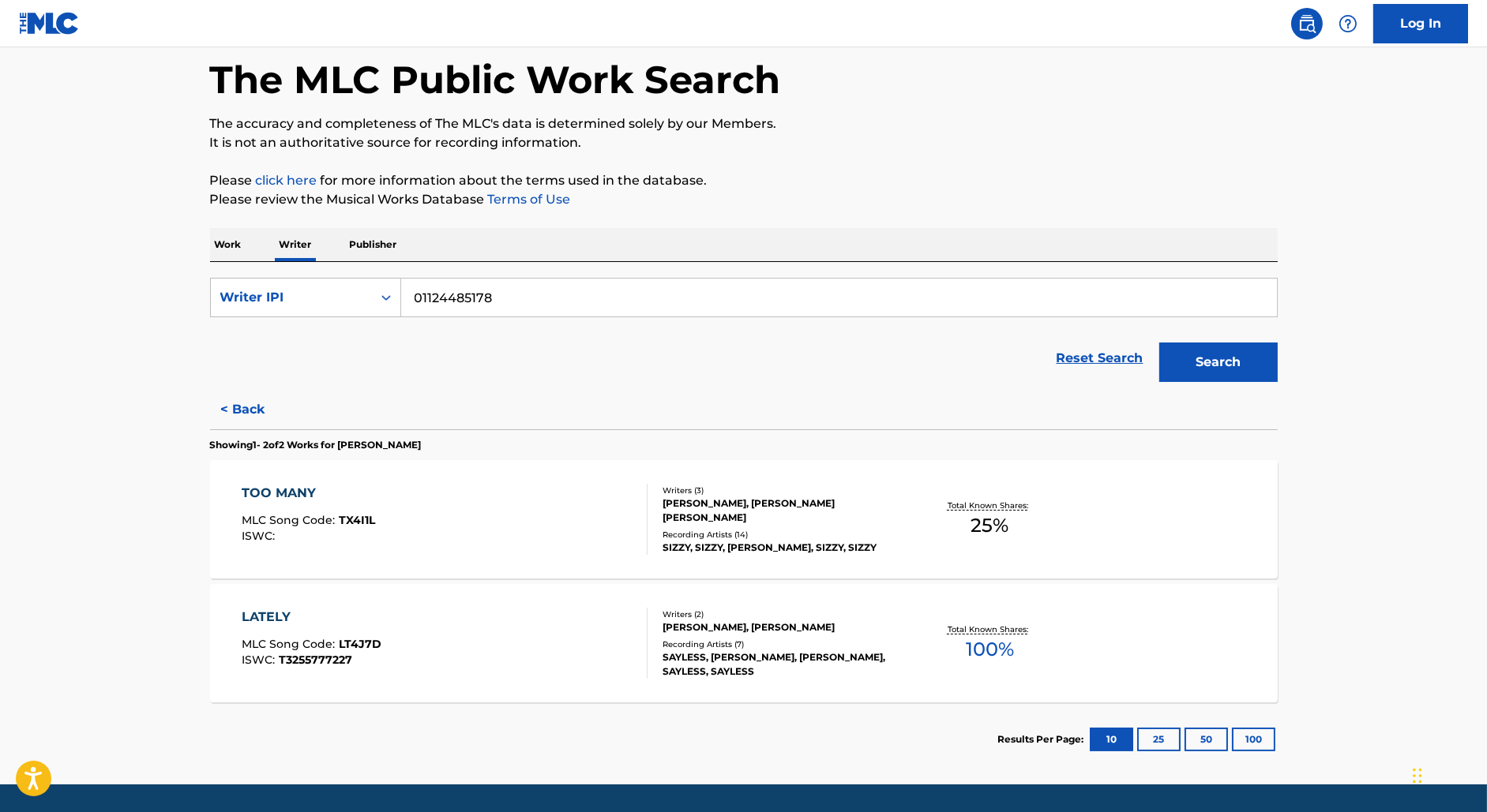
scroll to position [121, 0]
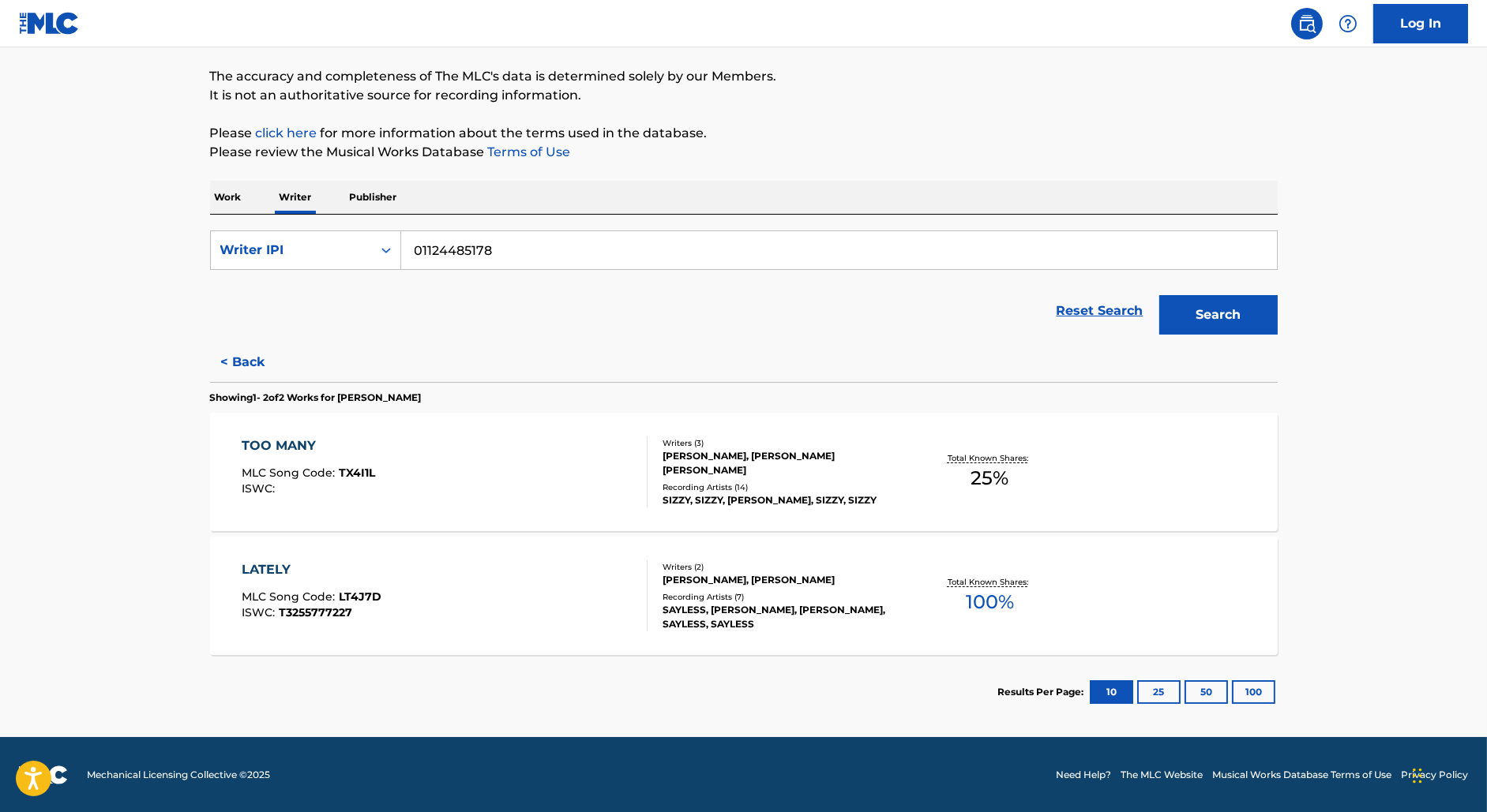
click at [477, 599] on div "LATELY MLC Song Code : LT4J7D ISWC : T3255777227" at bounding box center [444, 596] width 406 height 71
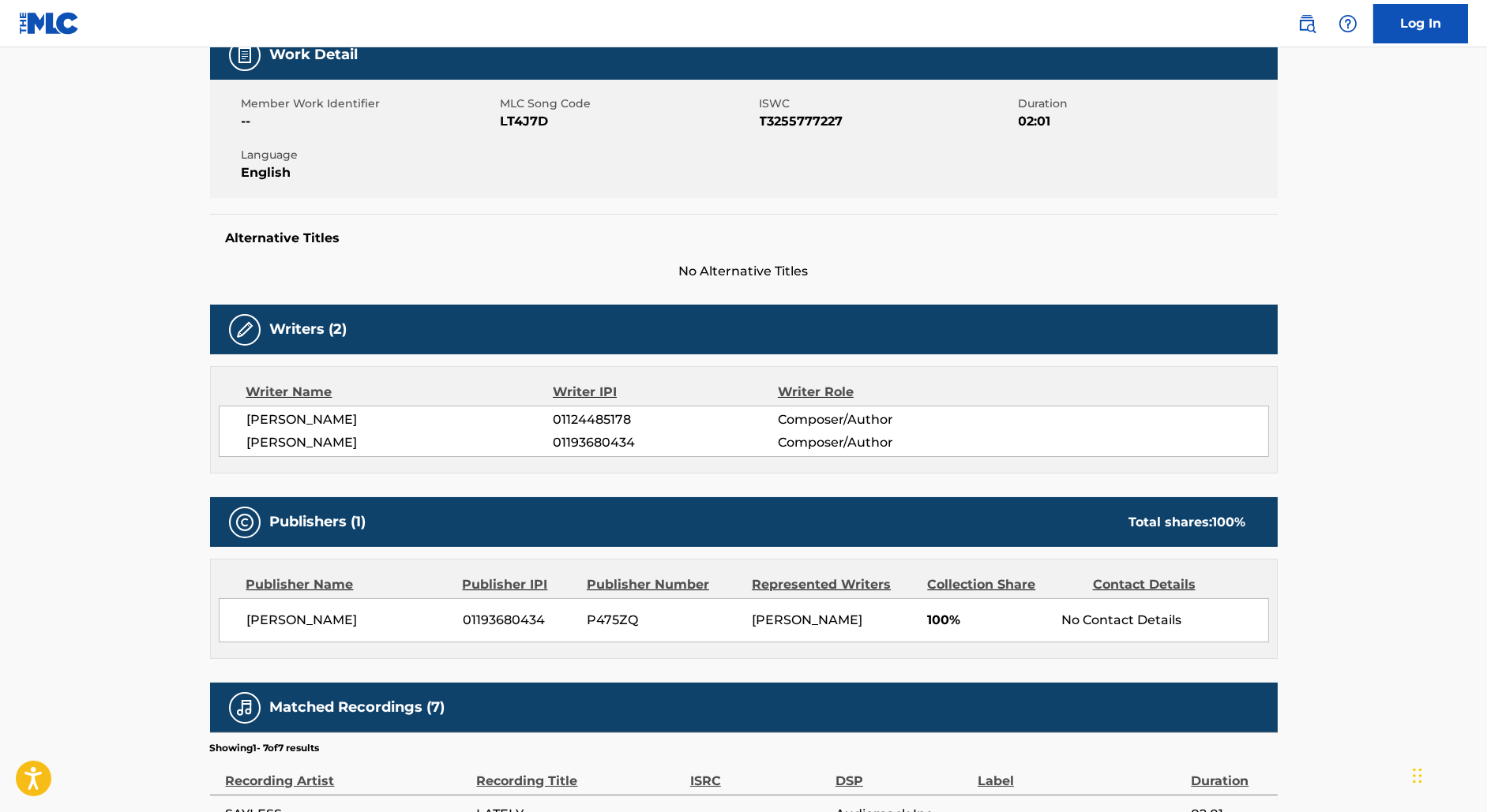
scroll to position [292, 0]
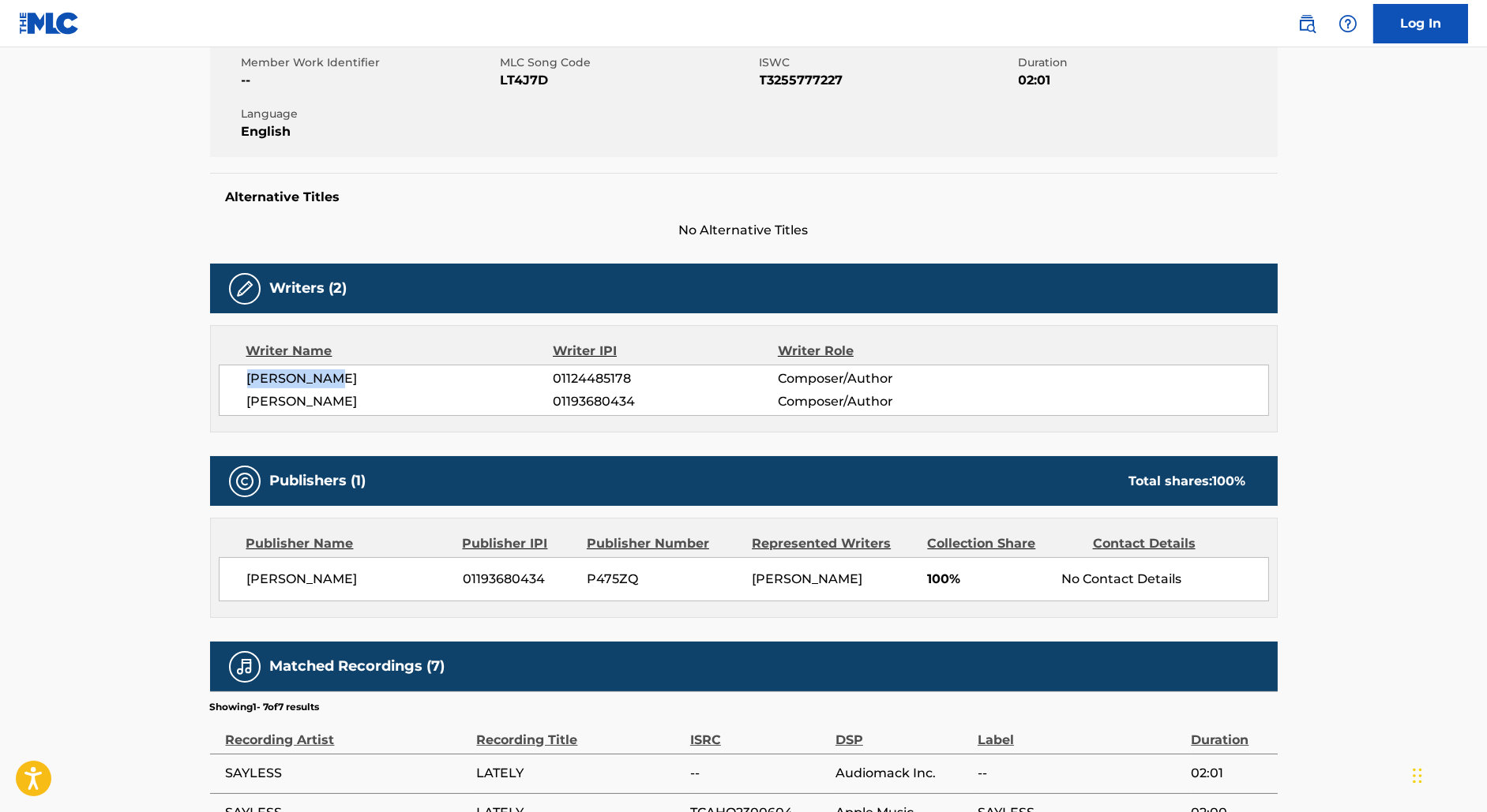
drag, startPoint x: 339, startPoint y: 381, endPoint x: 186, endPoint y: 380, distance: 153.0
click at [186, 380] on main "< Back to public search results Copy work link LATELY Work Detail Member Work I…" at bounding box center [743, 405] width 1487 height 1300
copy span "[PERSON_NAME]"
drag, startPoint x: 562, startPoint y: 377, endPoint x: 710, endPoint y: 377, distance: 148.0
click at [710, 377] on span "01124485178" at bounding box center [665, 379] width 224 height 19
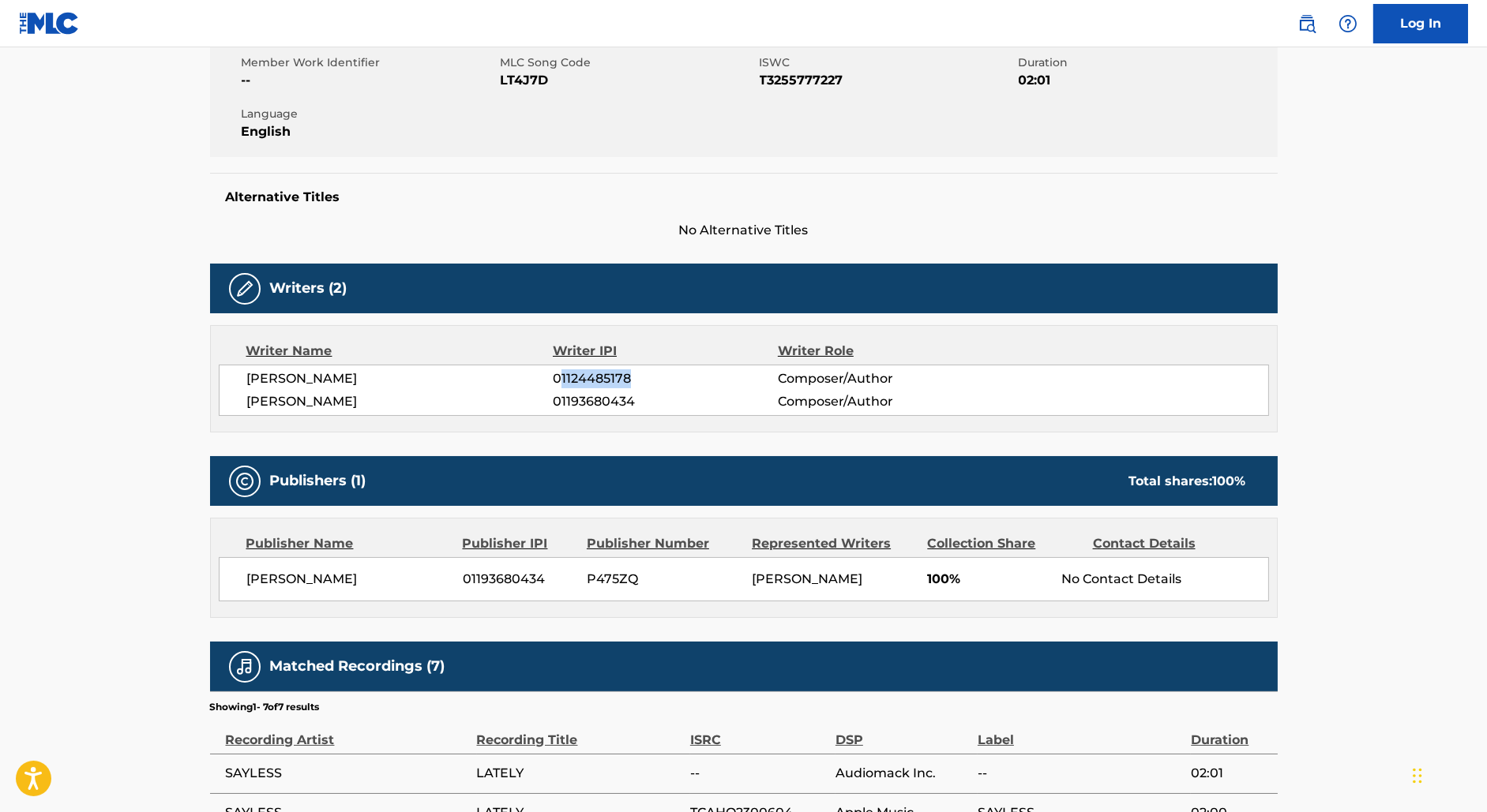
copy span "1124485178"
